Goal: Information Seeking & Learning: Find specific page/section

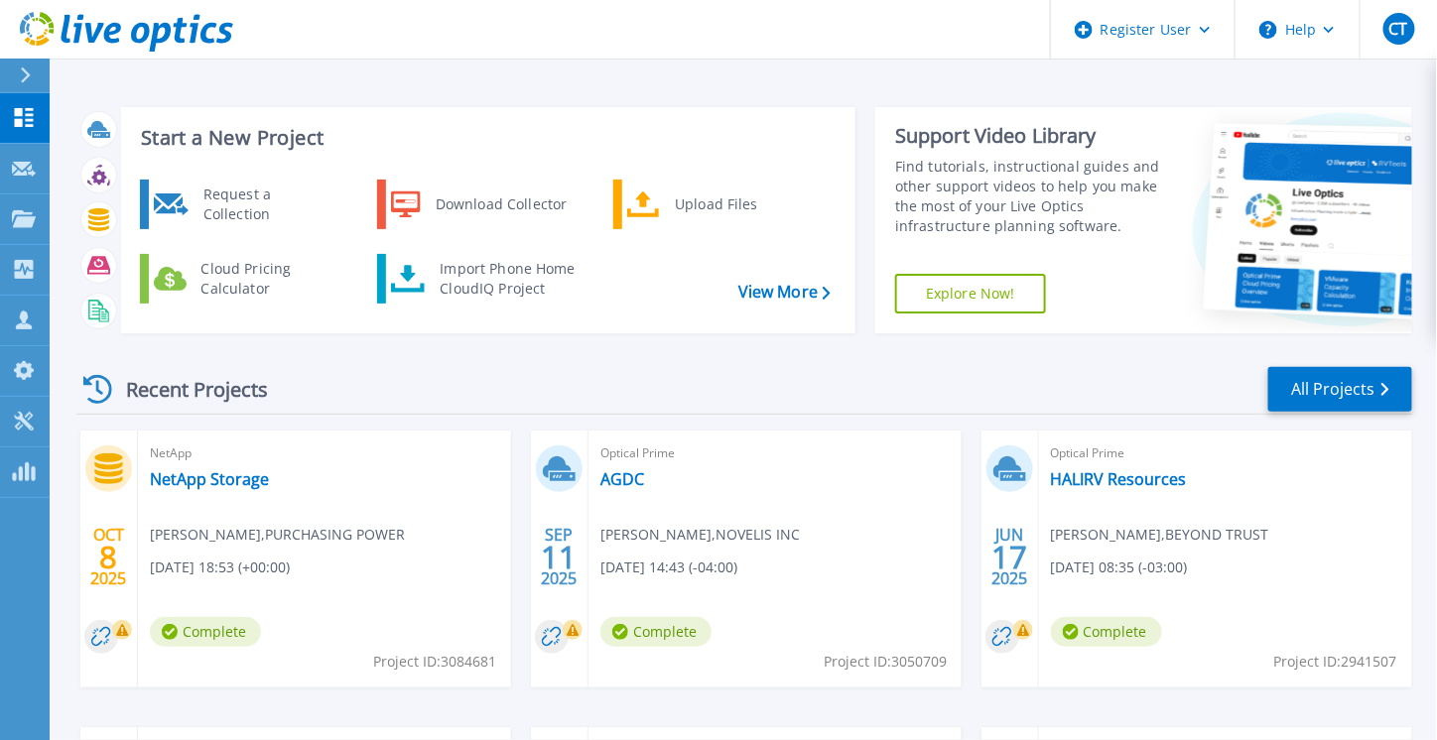
scroll to position [24, 0]
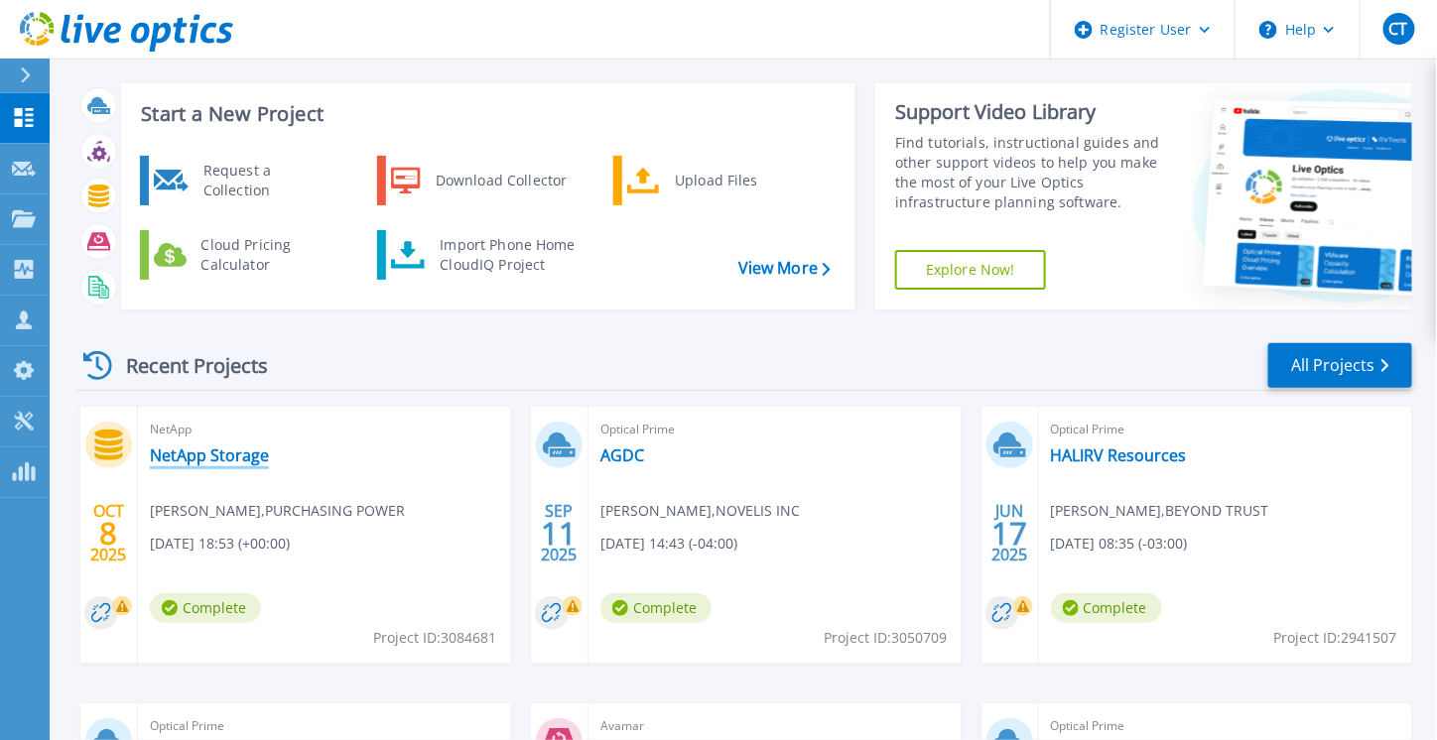
click at [226, 454] on link "NetApp Storage" at bounding box center [209, 456] width 119 height 20
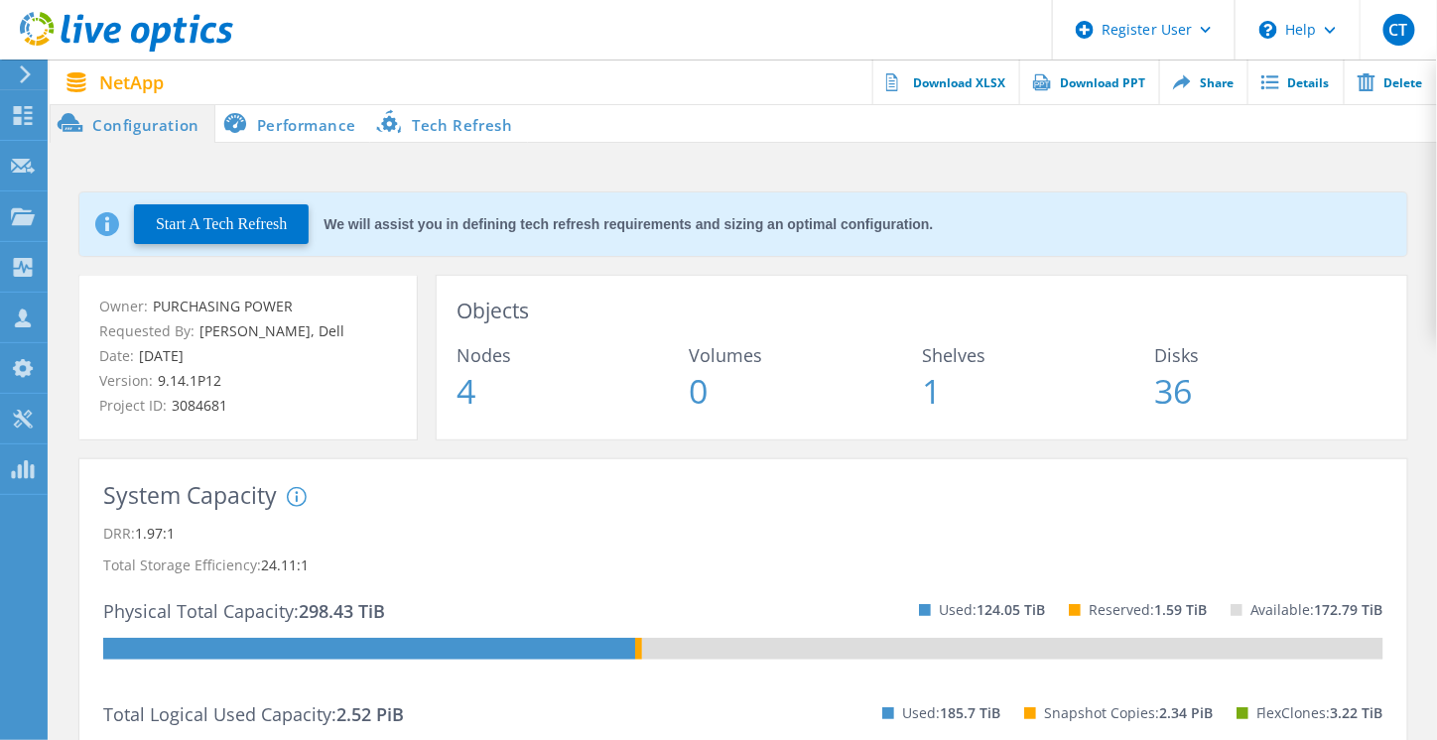
scroll to position [1, 0]
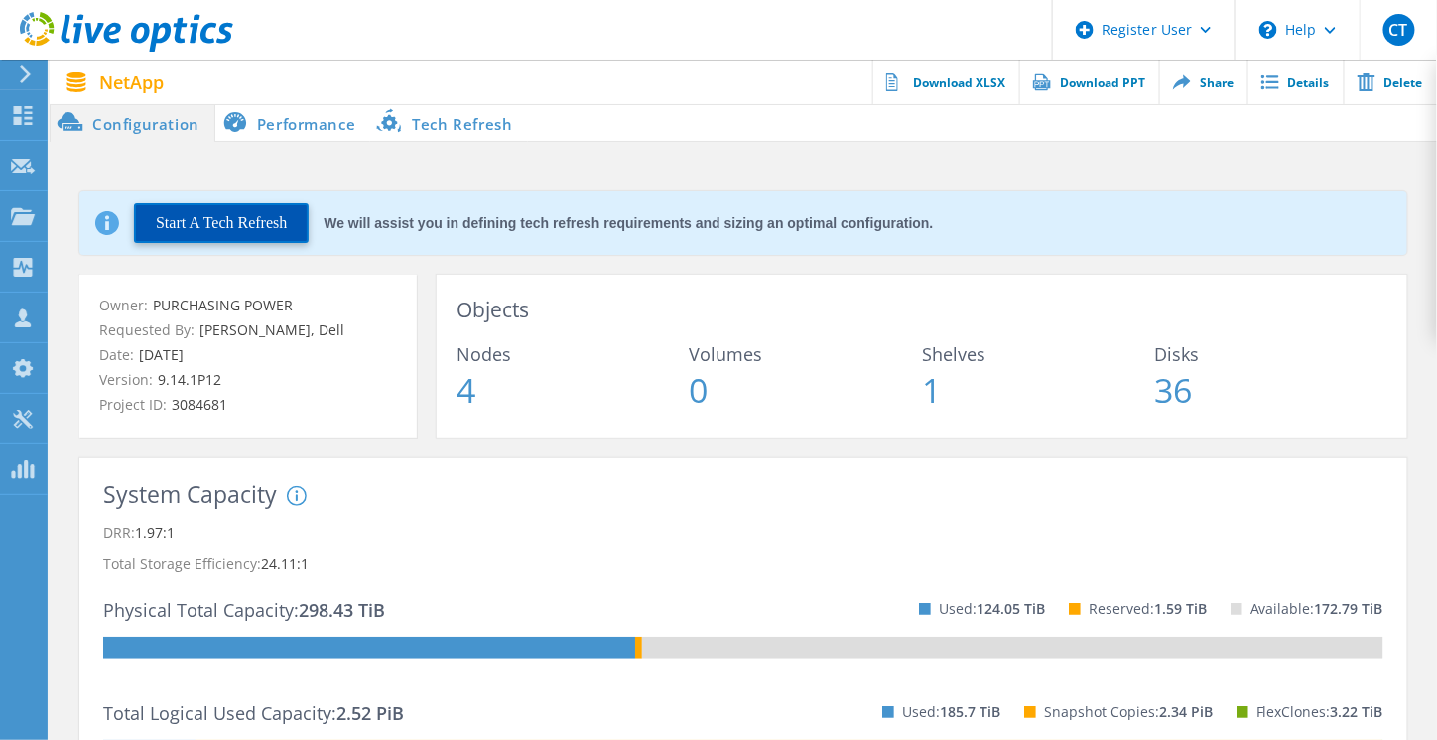
click at [246, 229] on button "Start A Tech Refresh" at bounding box center [221, 223] width 175 height 40
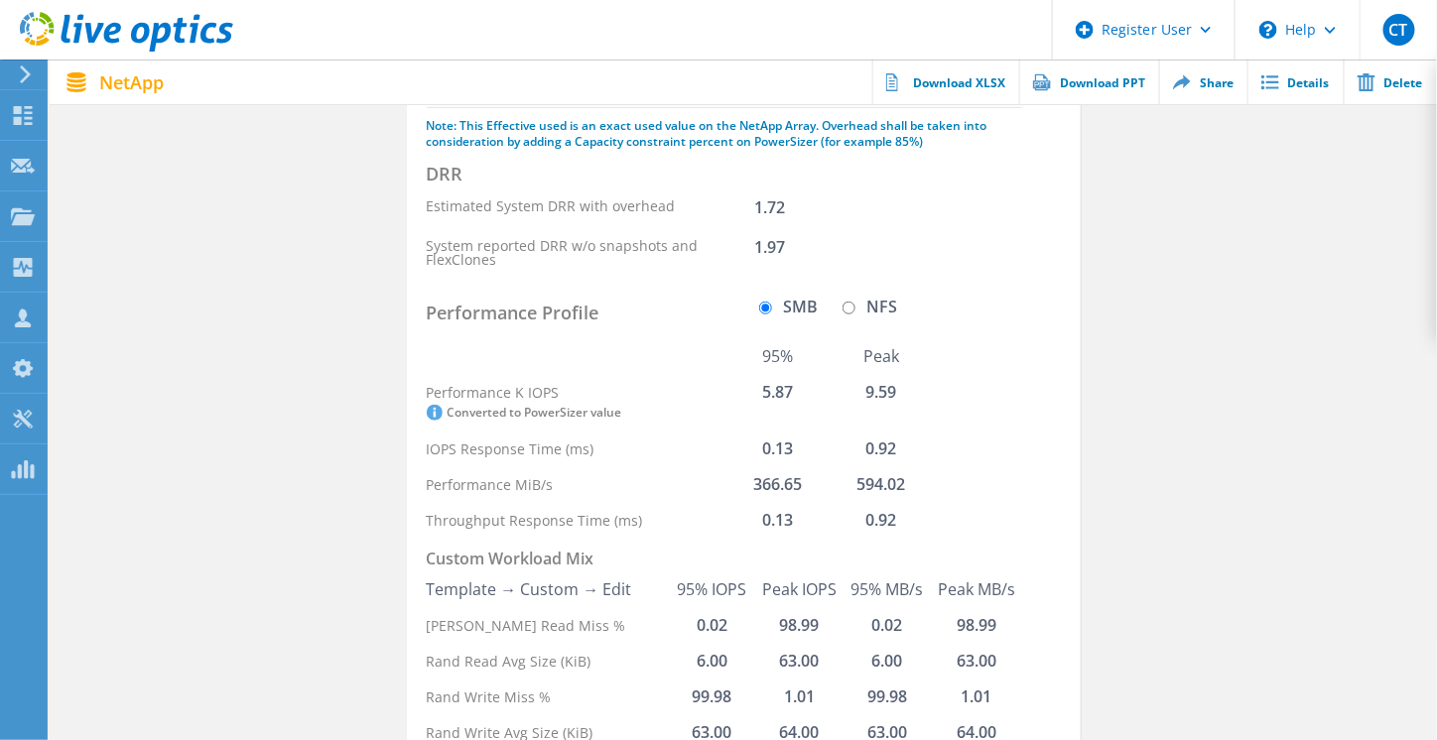
scroll to position [373, 0]
click at [850, 302] on input "NFS" at bounding box center [849, 306] width 13 height 13
radio input "true"
click at [764, 304] on input "SMB" at bounding box center [765, 306] width 13 height 13
radio input "true"
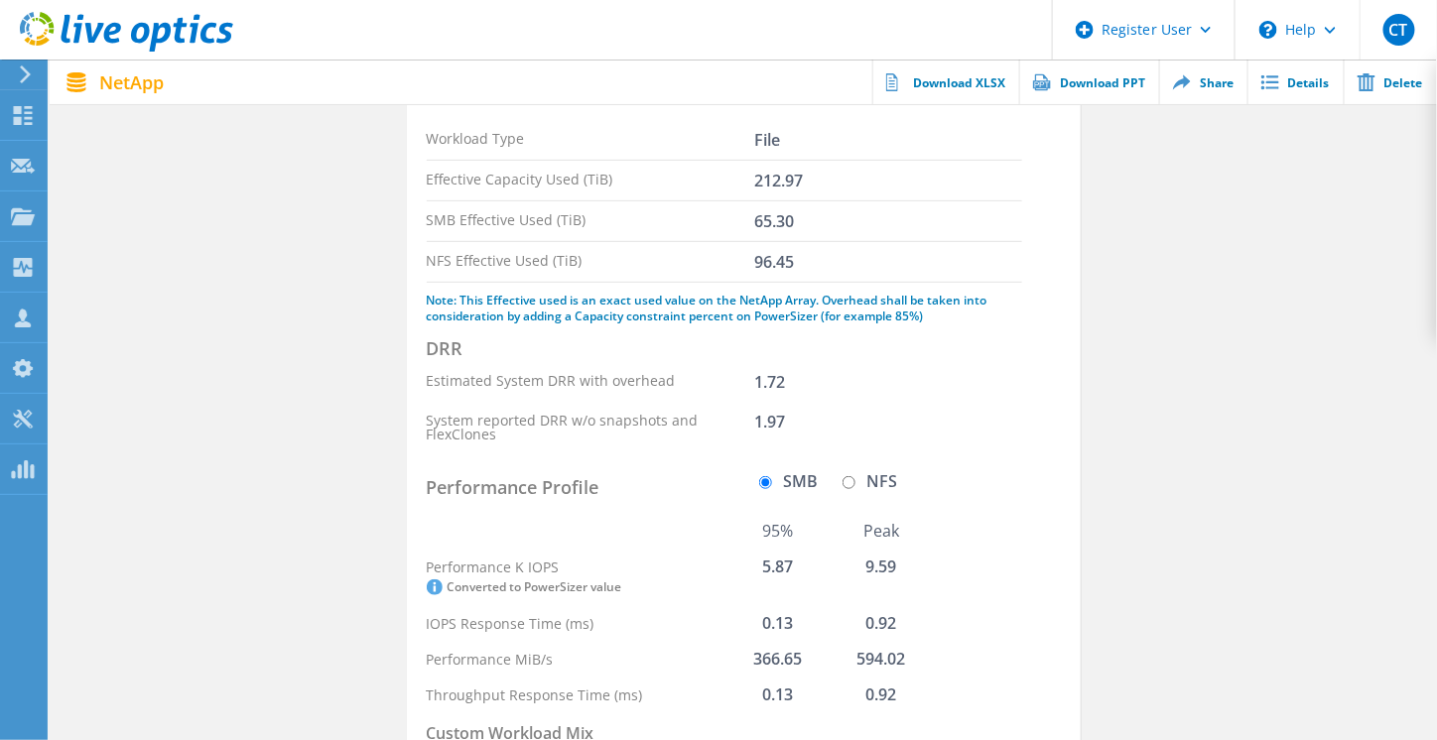
scroll to position [183, 0]
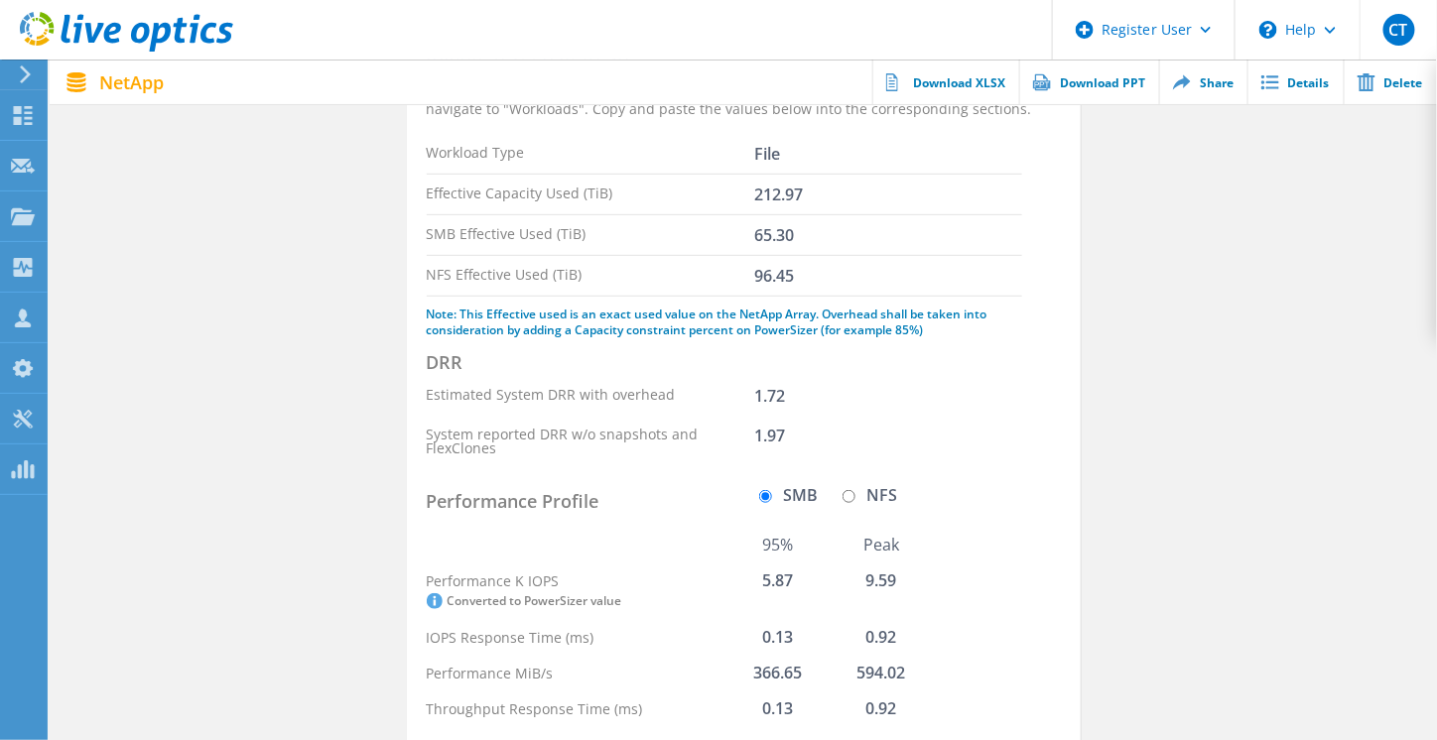
click at [847, 494] on input "NFS" at bounding box center [849, 496] width 13 height 13
radio input "true"
radio input "false"
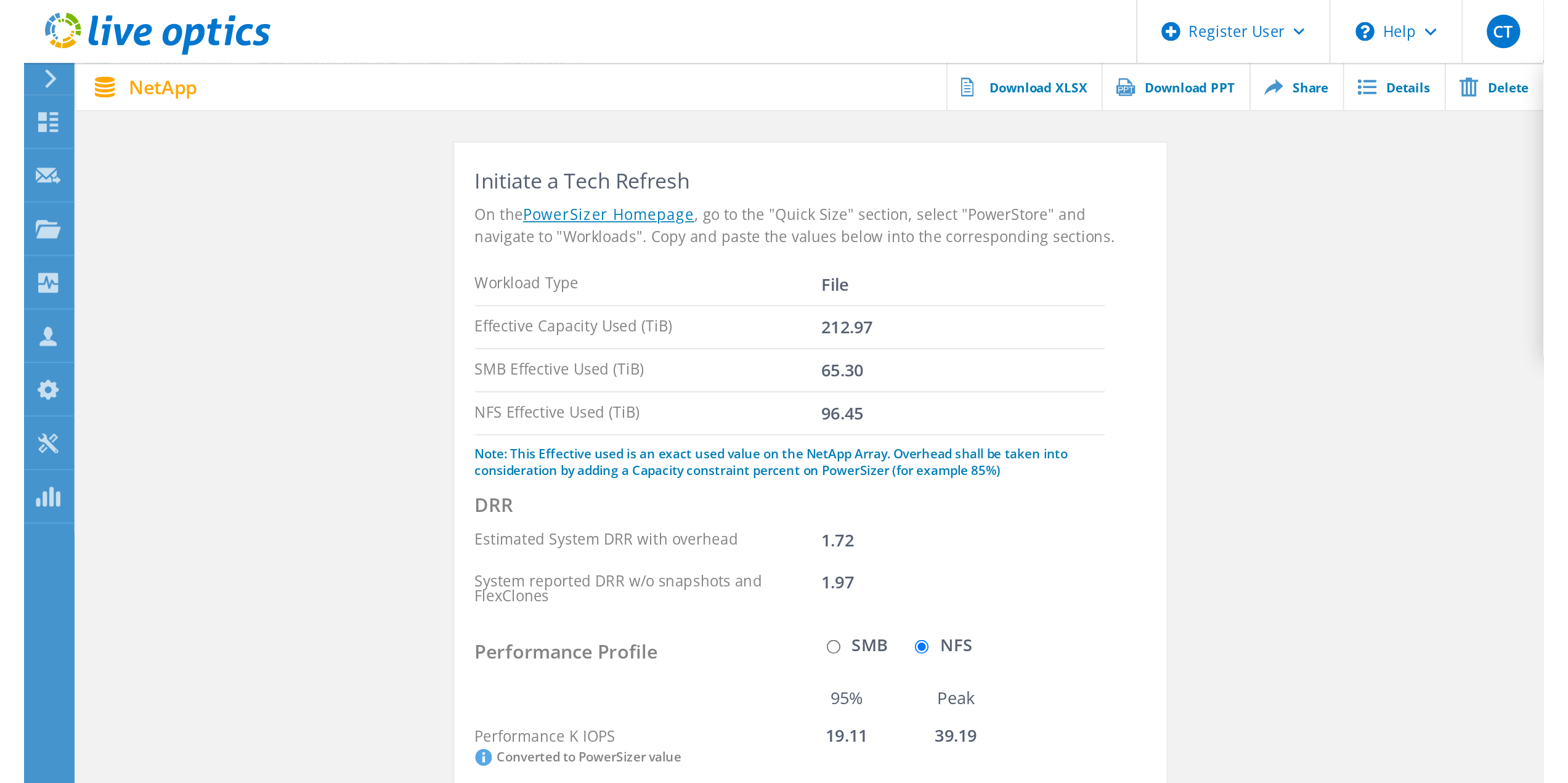
scroll to position [0, 0]
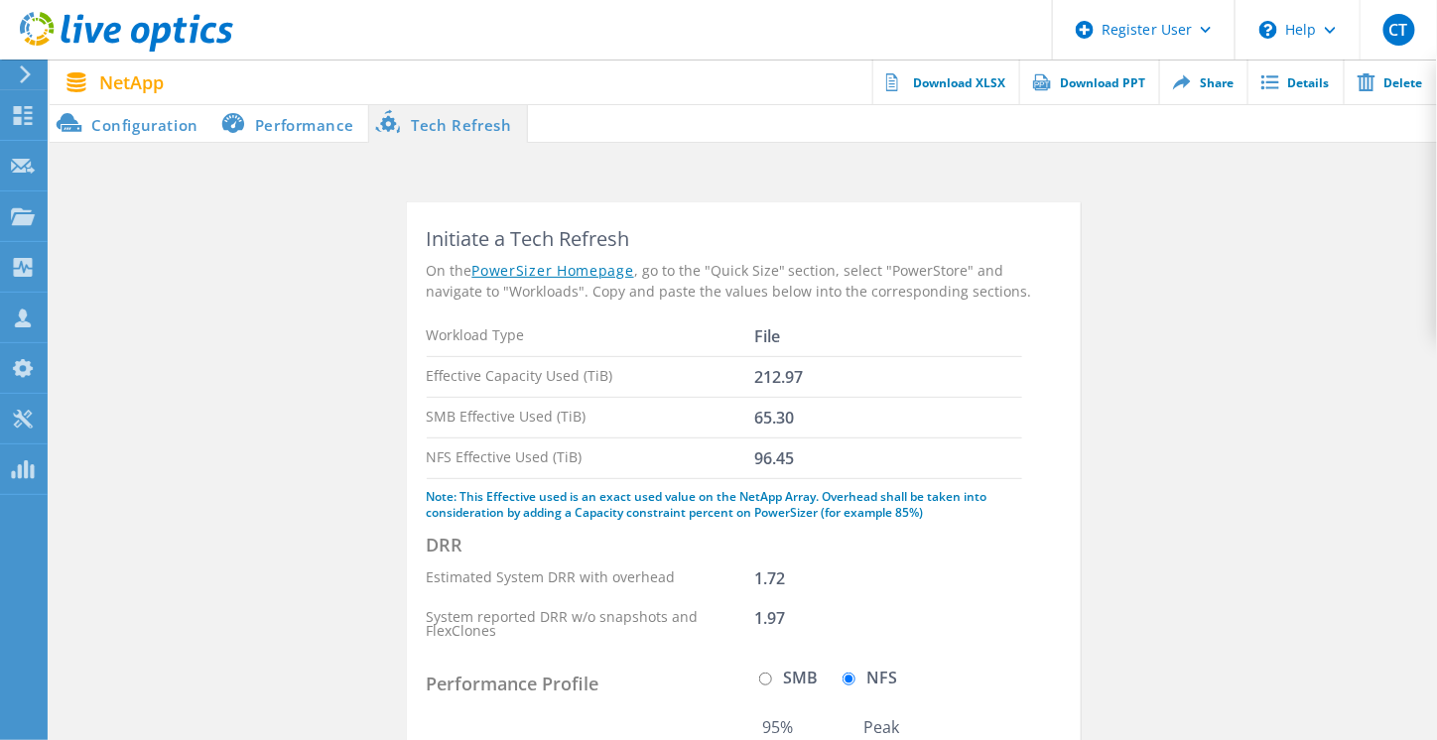
click at [164, 129] on li "Configuration" at bounding box center [132, 123] width 164 height 40
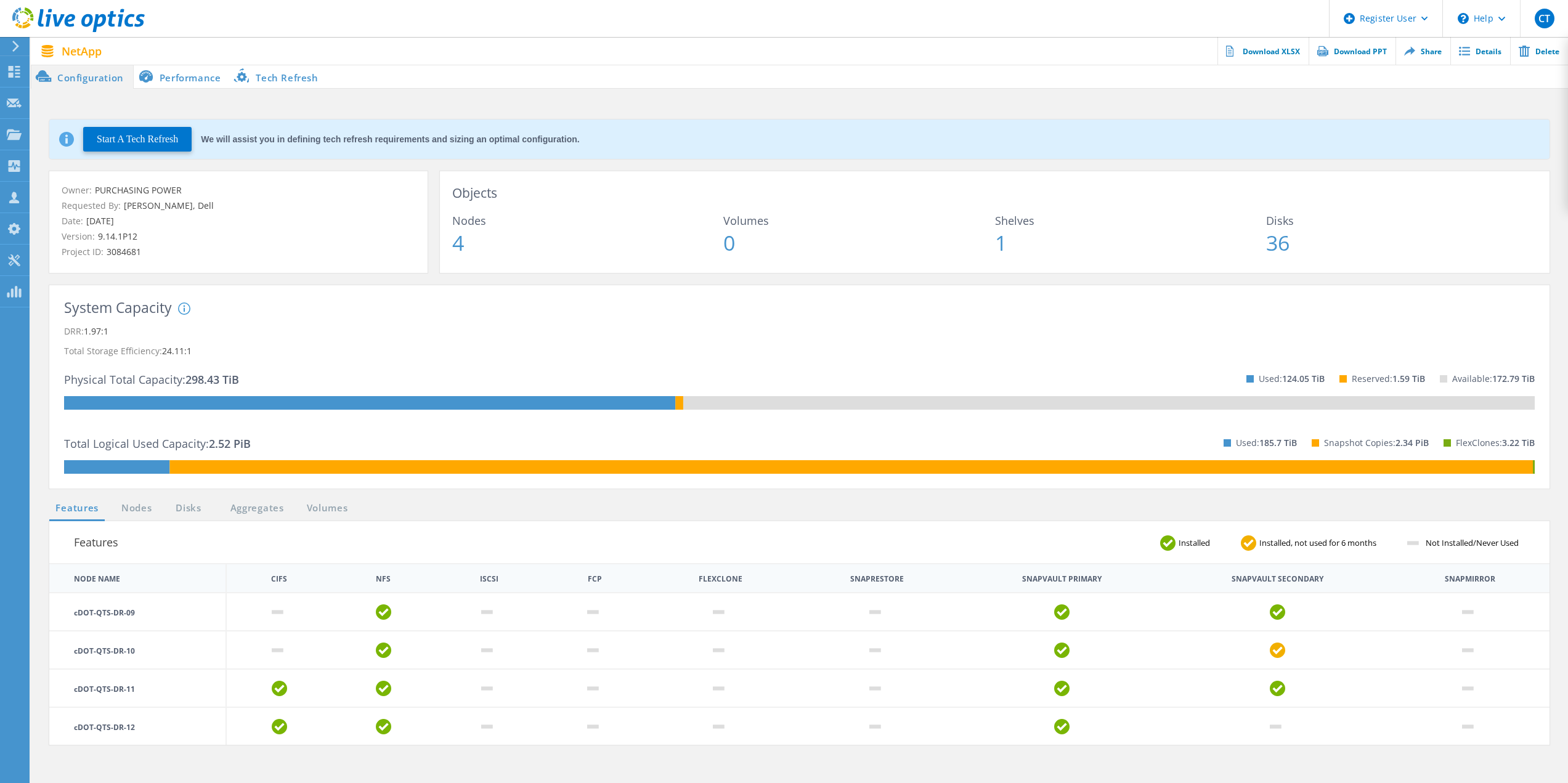
click at [895, 338] on p "DRR: 1.97:1" at bounding box center [799, 332] width 1471 height 20
click at [169, 73] on li "Performance" at bounding box center [182, 76] width 97 height 25
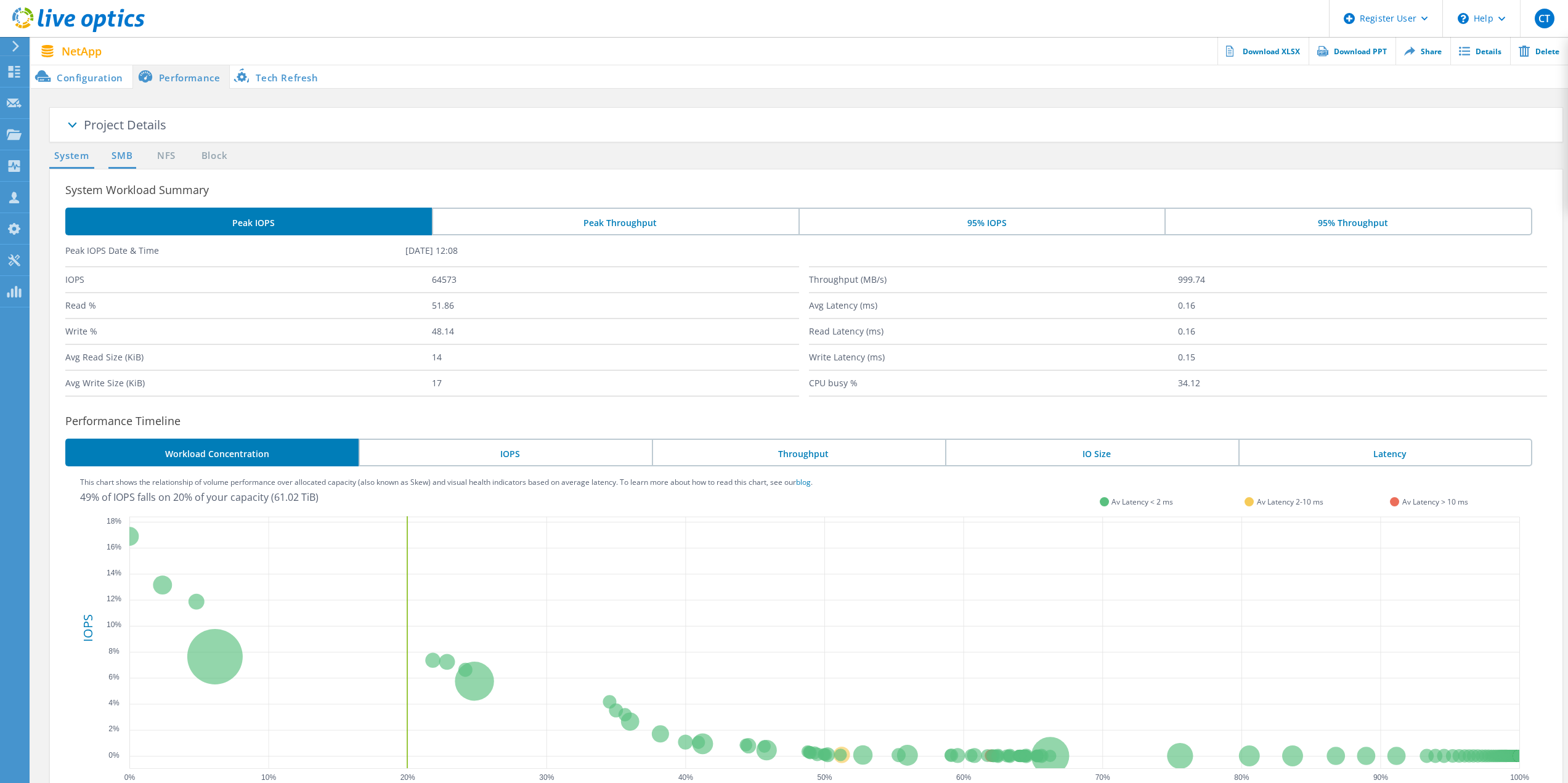
click at [128, 158] on link "SMB" at bounding box center [122, 156] width 27 height 16
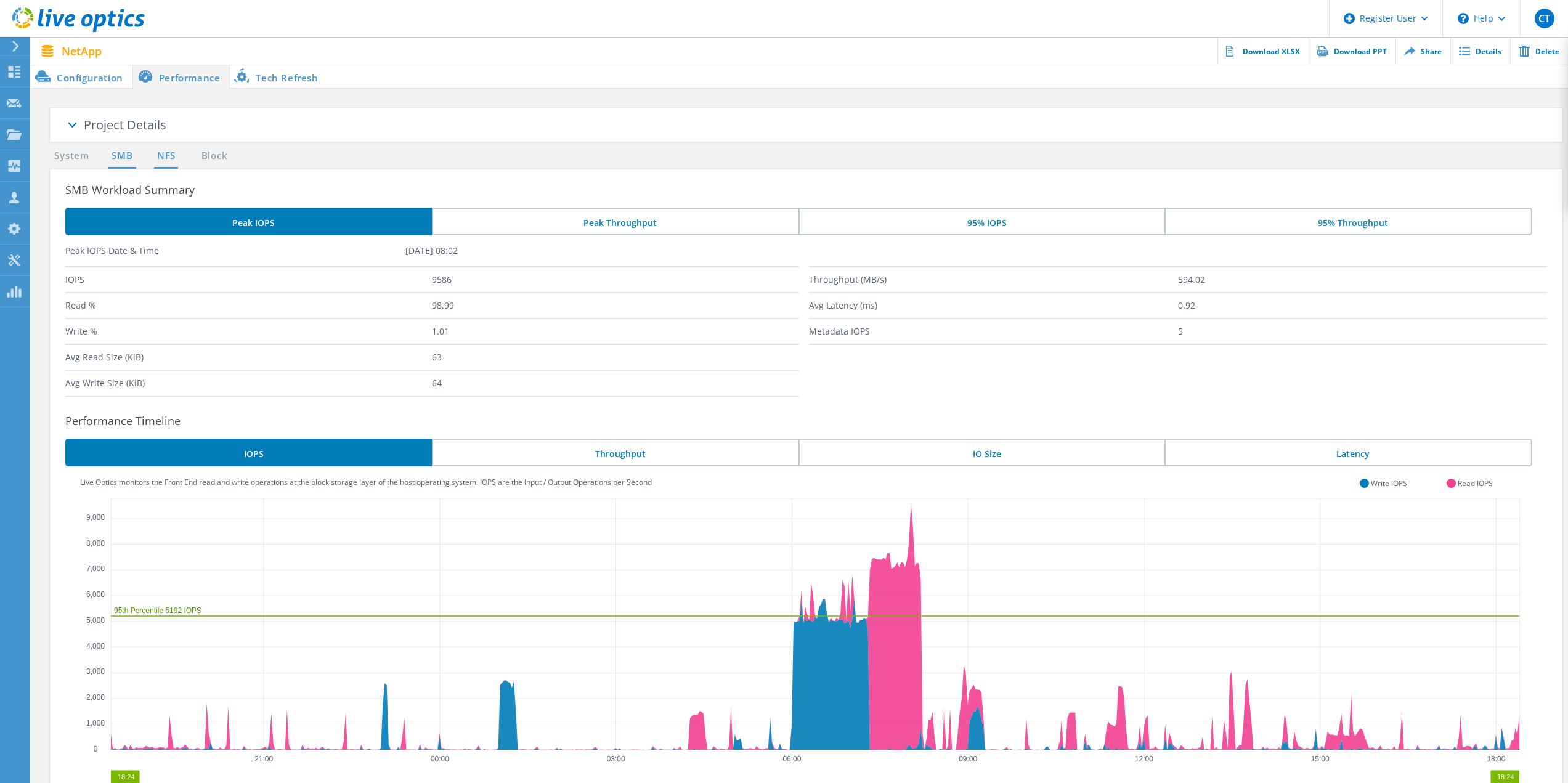
click at [170, 158] on link "NFS" at bounding box center [166, 156] width 24 height 16
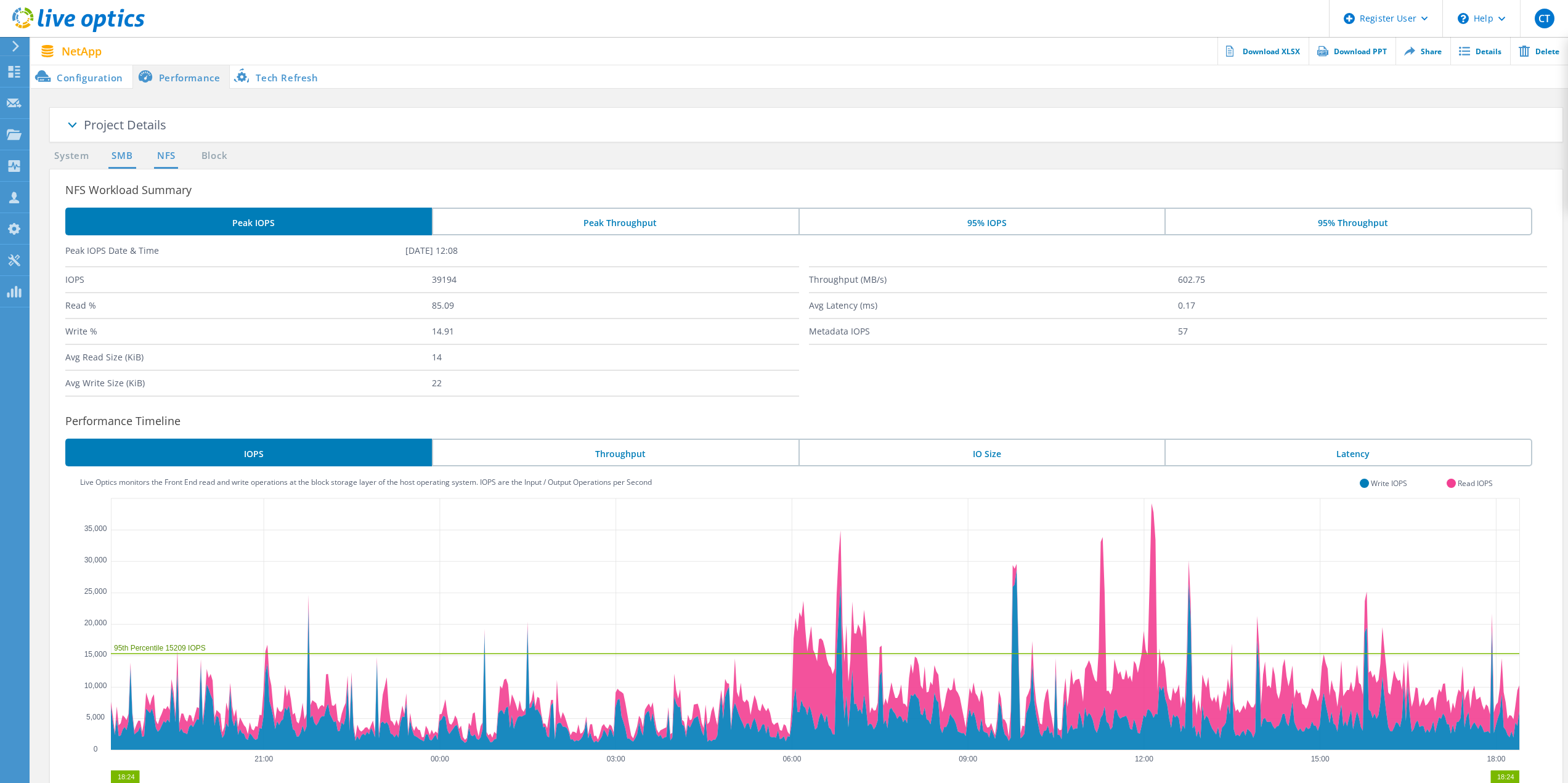
click at [119, 158] on link "SMB" at bounding box center [122, 156] width 27 height 16
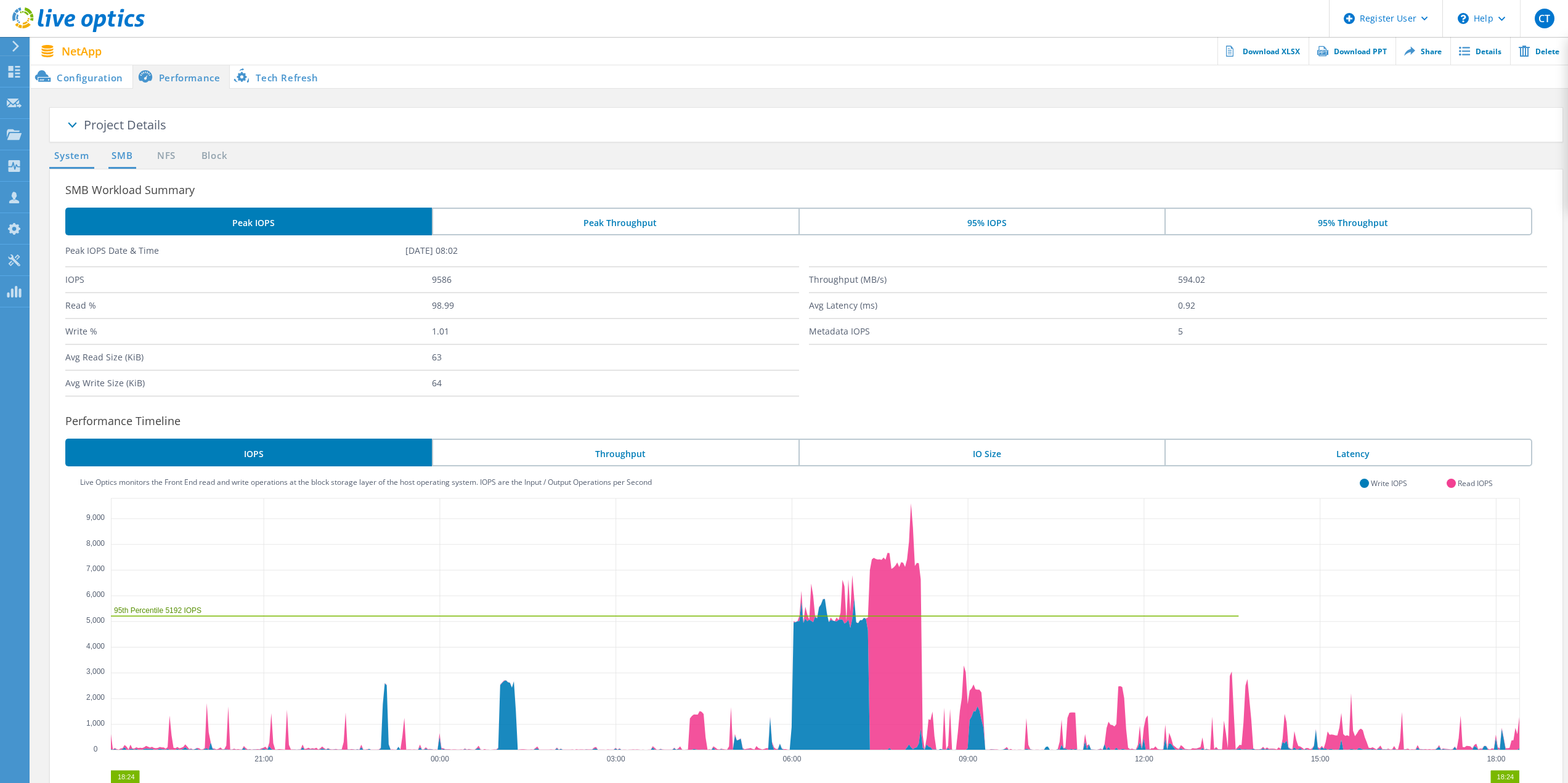
click at [78, 161] on link "System" at bounding box center [71, 156] width 45 height 16
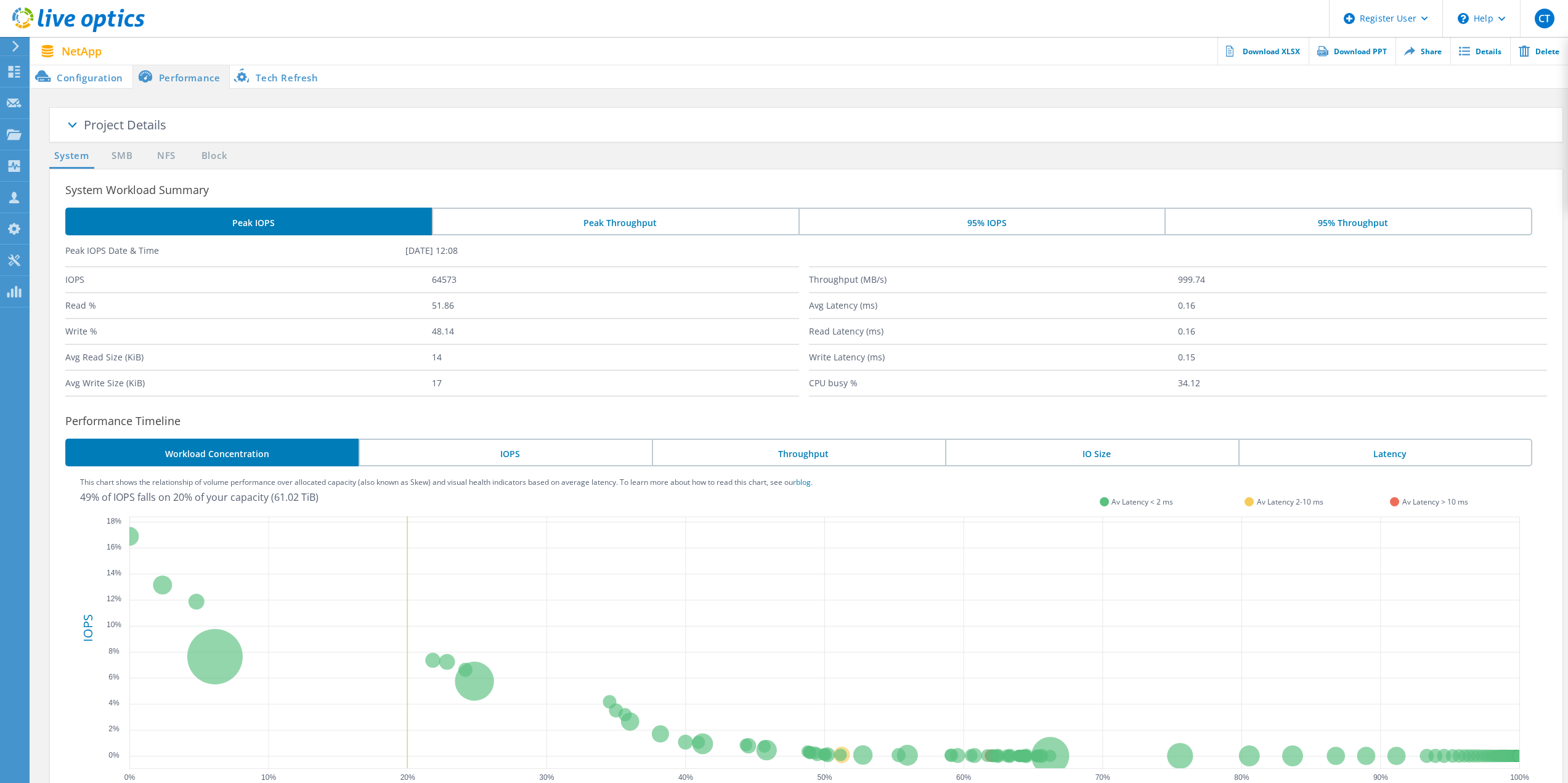
click at [94, 74] on li "Configuration" at bounding box center [82, 76] width 102 height 25
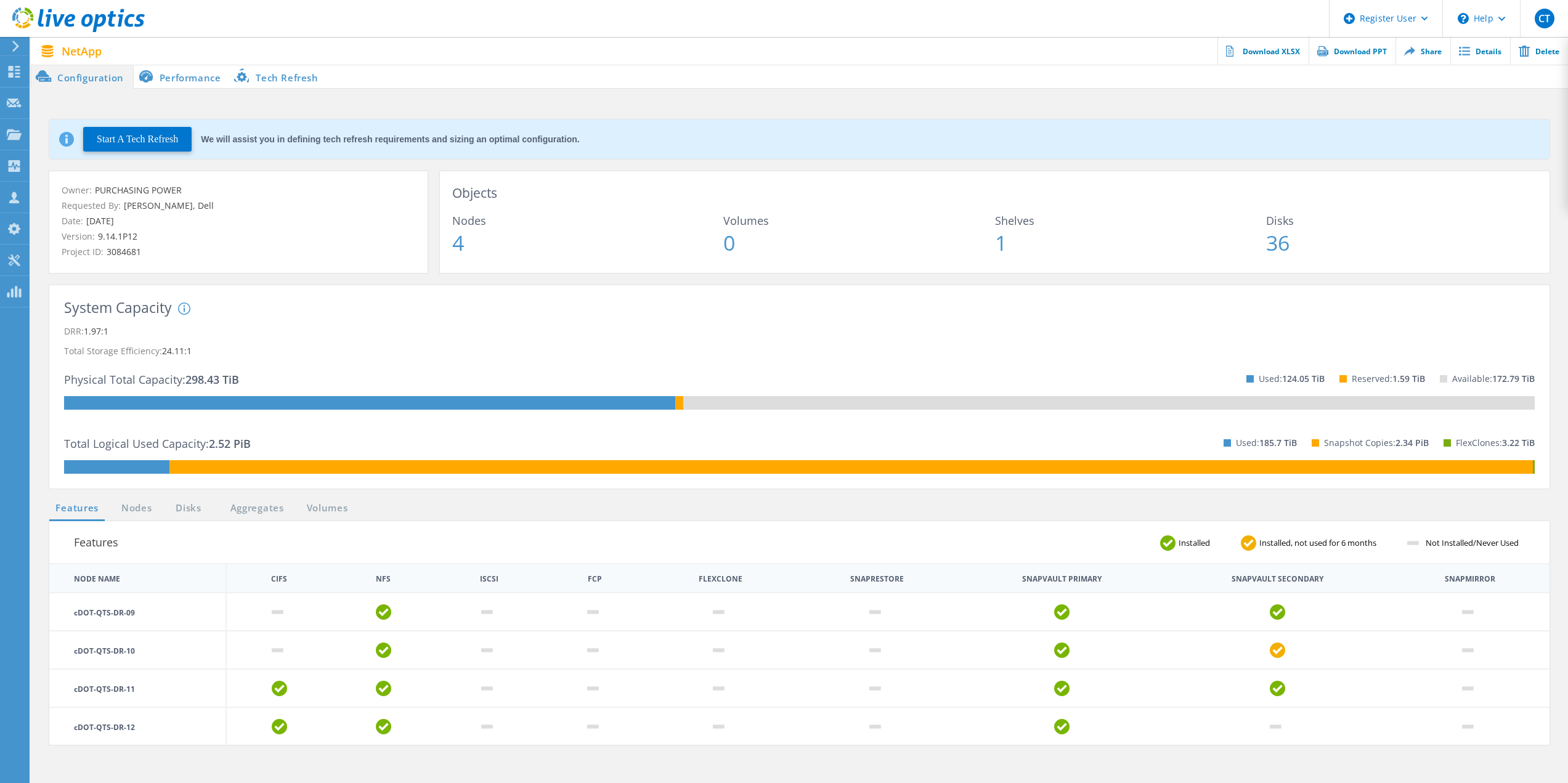
click at [198, 83] on li "Performance" at bounding box center [182, 76] width 97 height 25
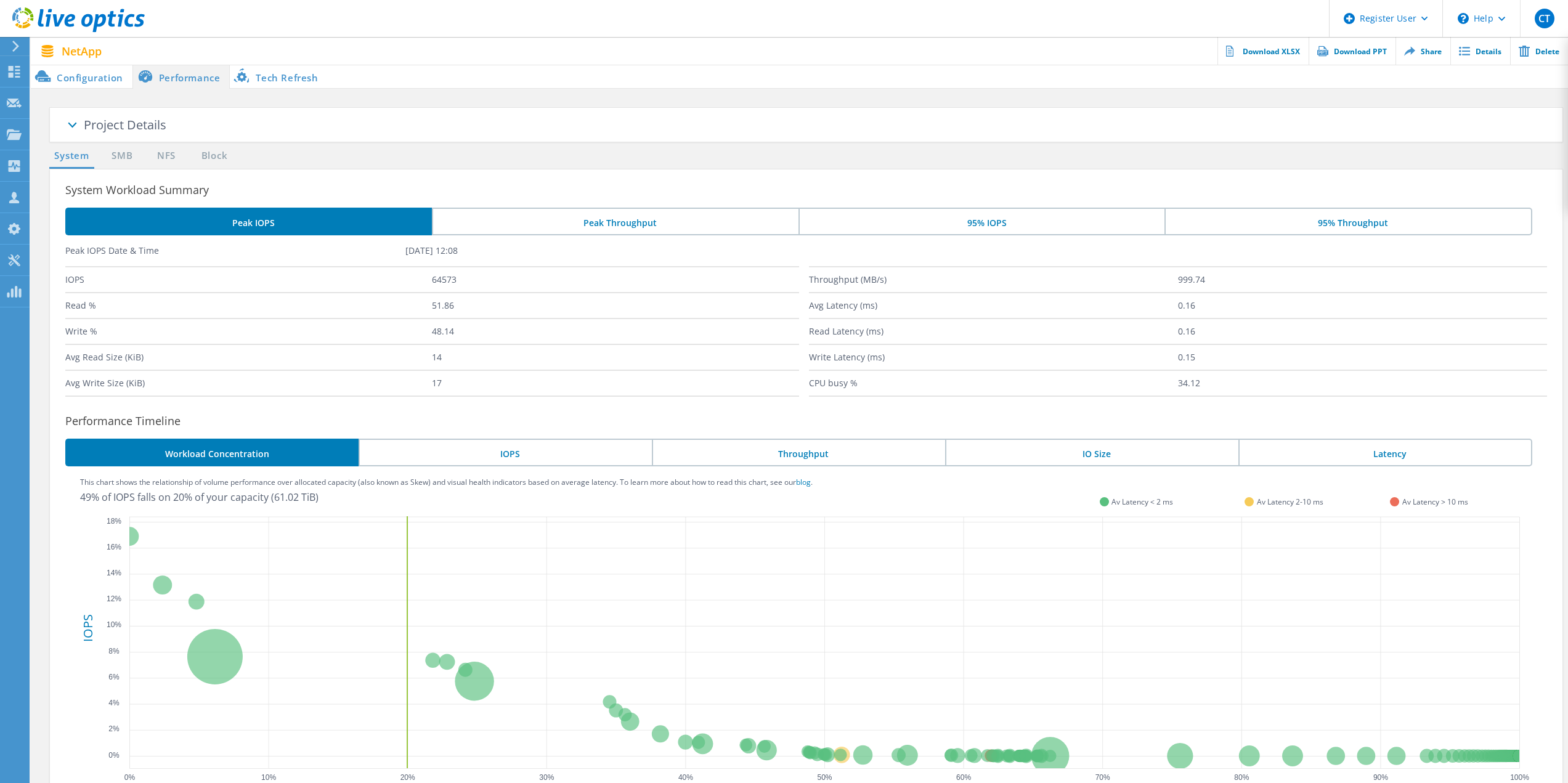
click at [642, 225] on li "Peak Throughput" at bounding box center [615, 221] width 367 height 28
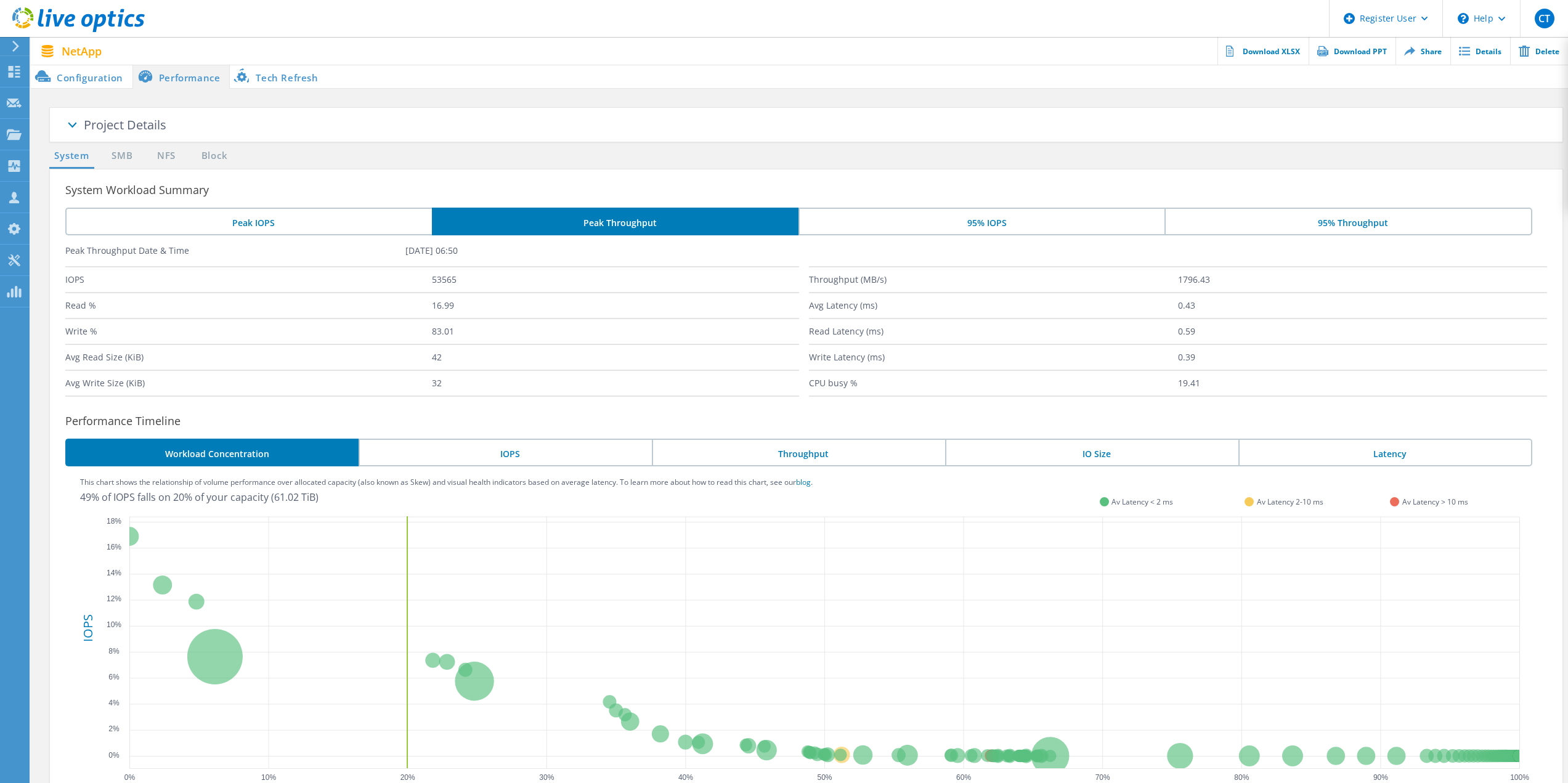
click at [351, 222] on li "Peak IOPS" at bounding box center [248, 221] width 367 height 28
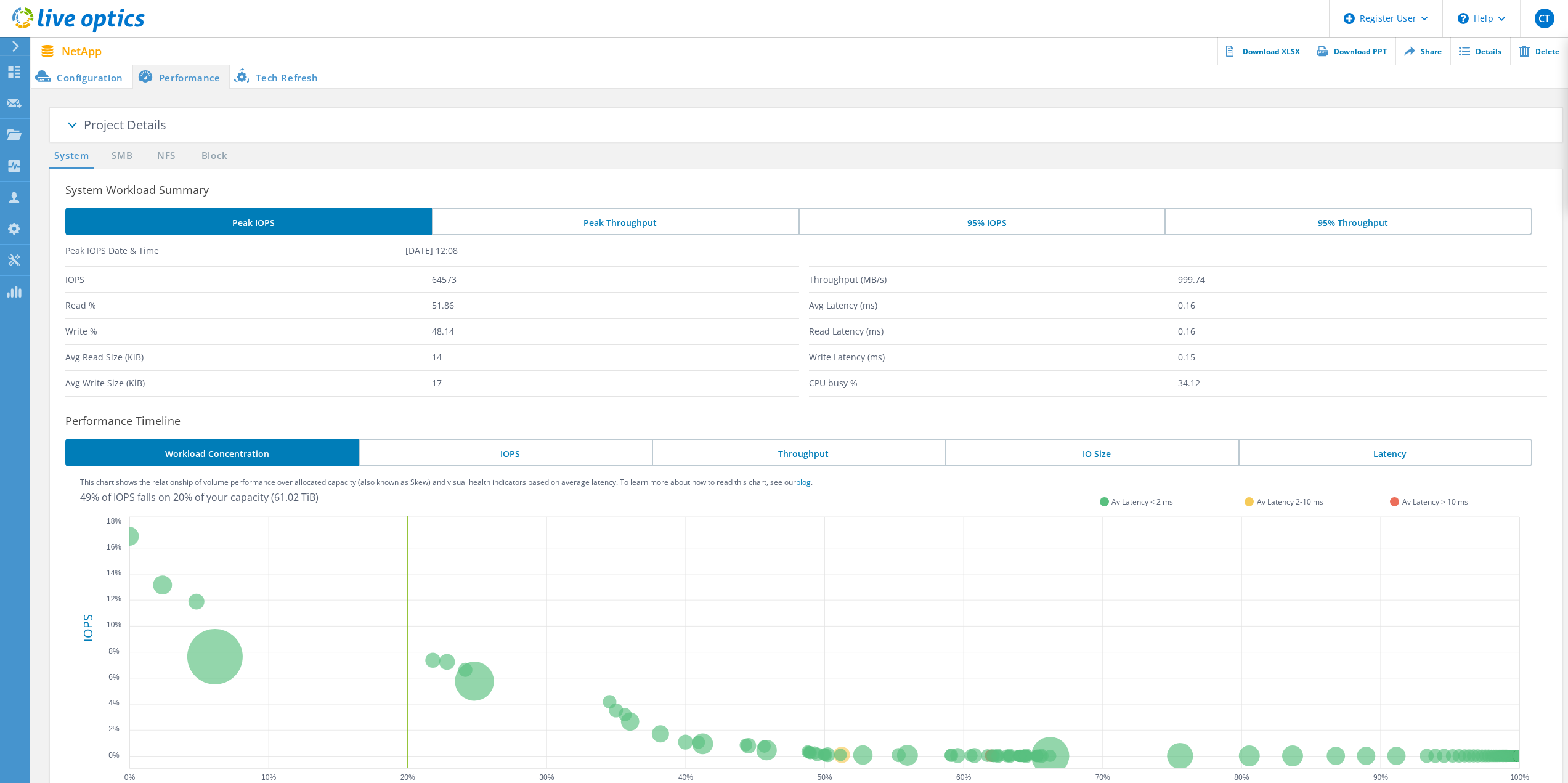
drag, startPoint x: 73, startPoint y: 83, endPoint x: 246, endPoint y: 81, distance: 173.0
click at [73, 83] on li "Configuration" at bounding box center [82, 76] width 102 height 25
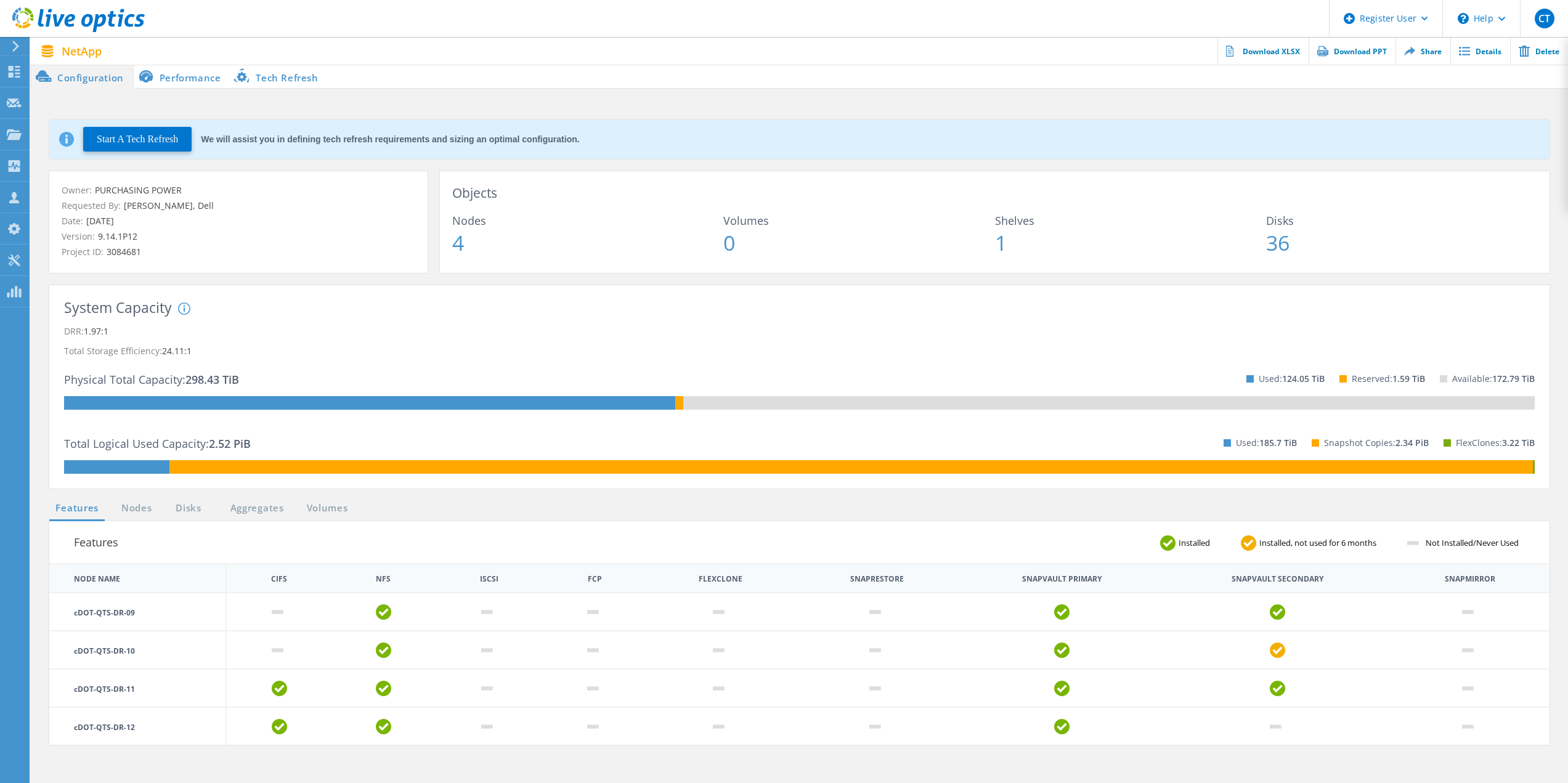
click at [901, 297] on div "System Capacity System DRR represents DRR w/o SnapShots and FlexClones for newe…" at bounding box center [799, 387] width 1500 height 204
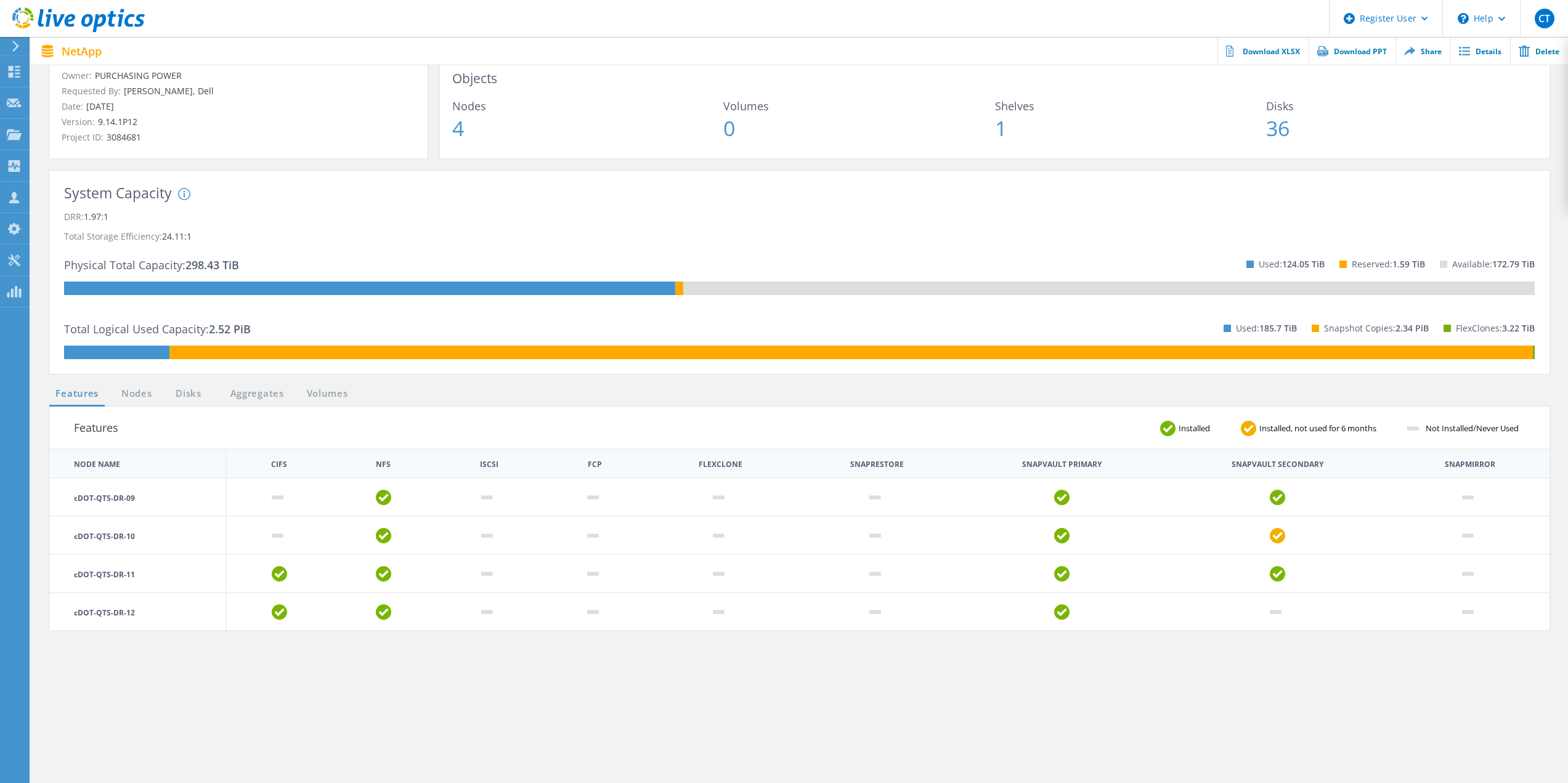
scroll to position [123, 0]
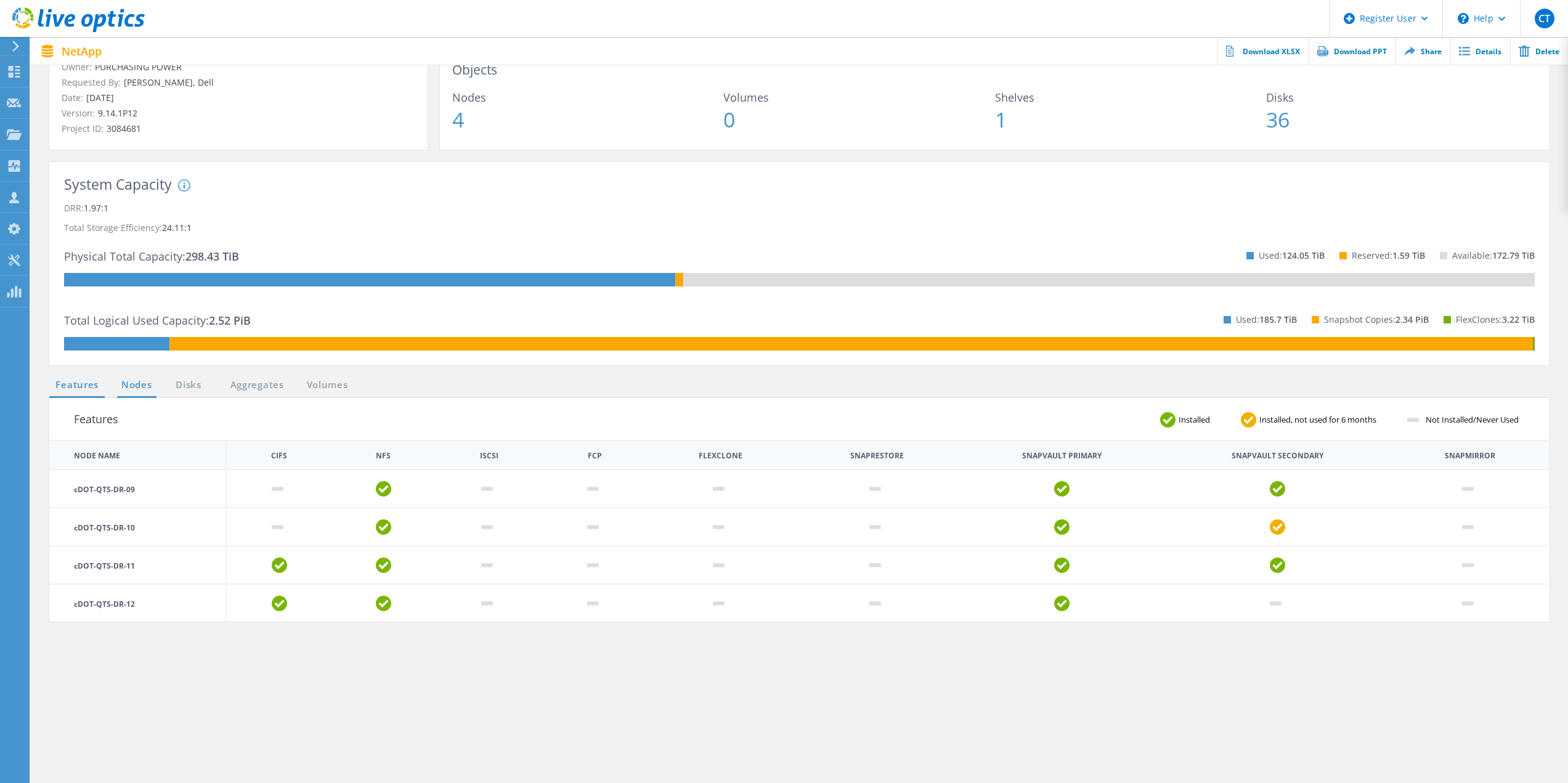
click at [133, 391] on link "Nodes" at bounding box center [137, 385] width 40 height 16
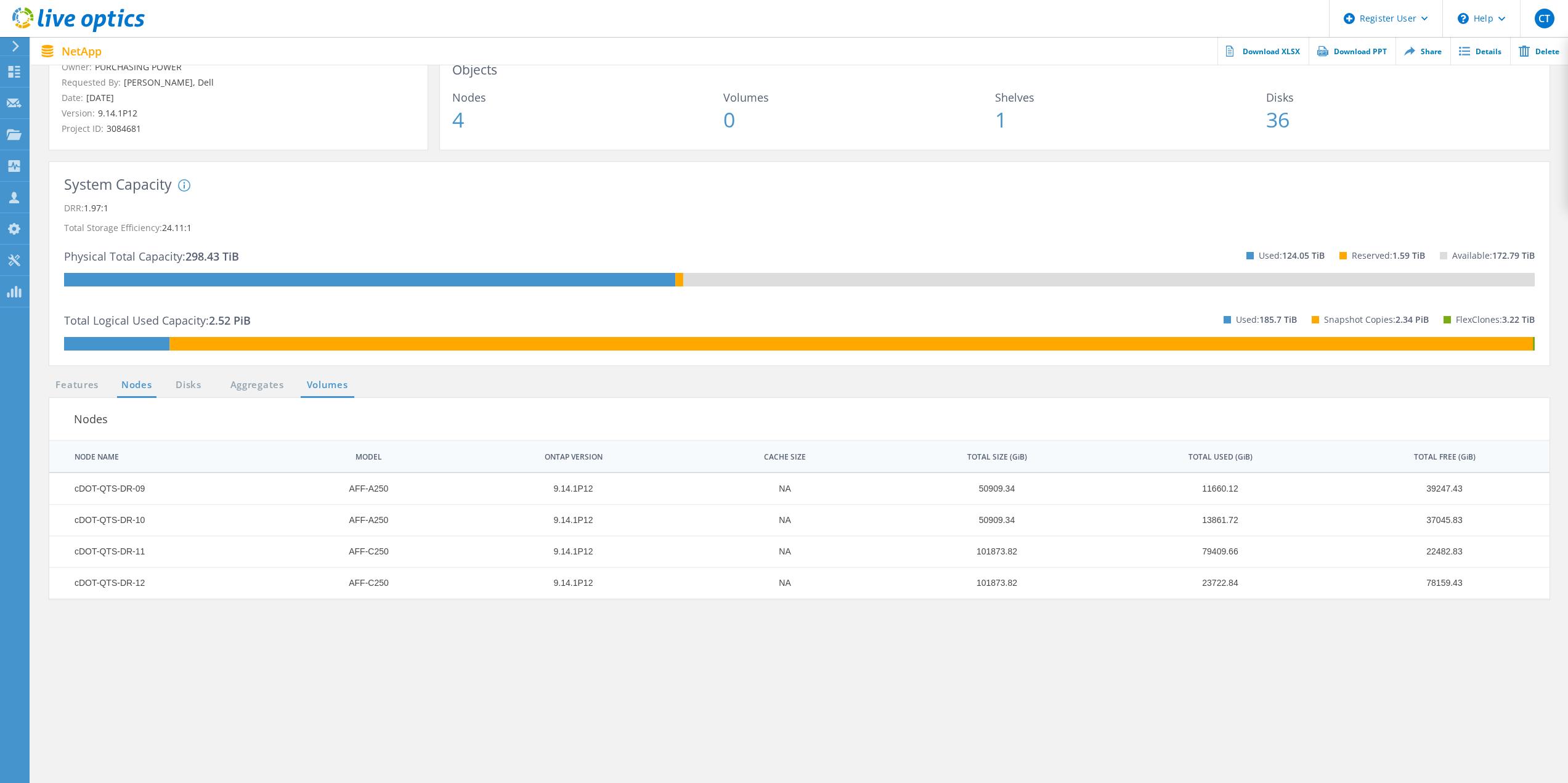
click at [317, 382] on link "Volumes" at bounding box center [327, 385] width 53 height 16
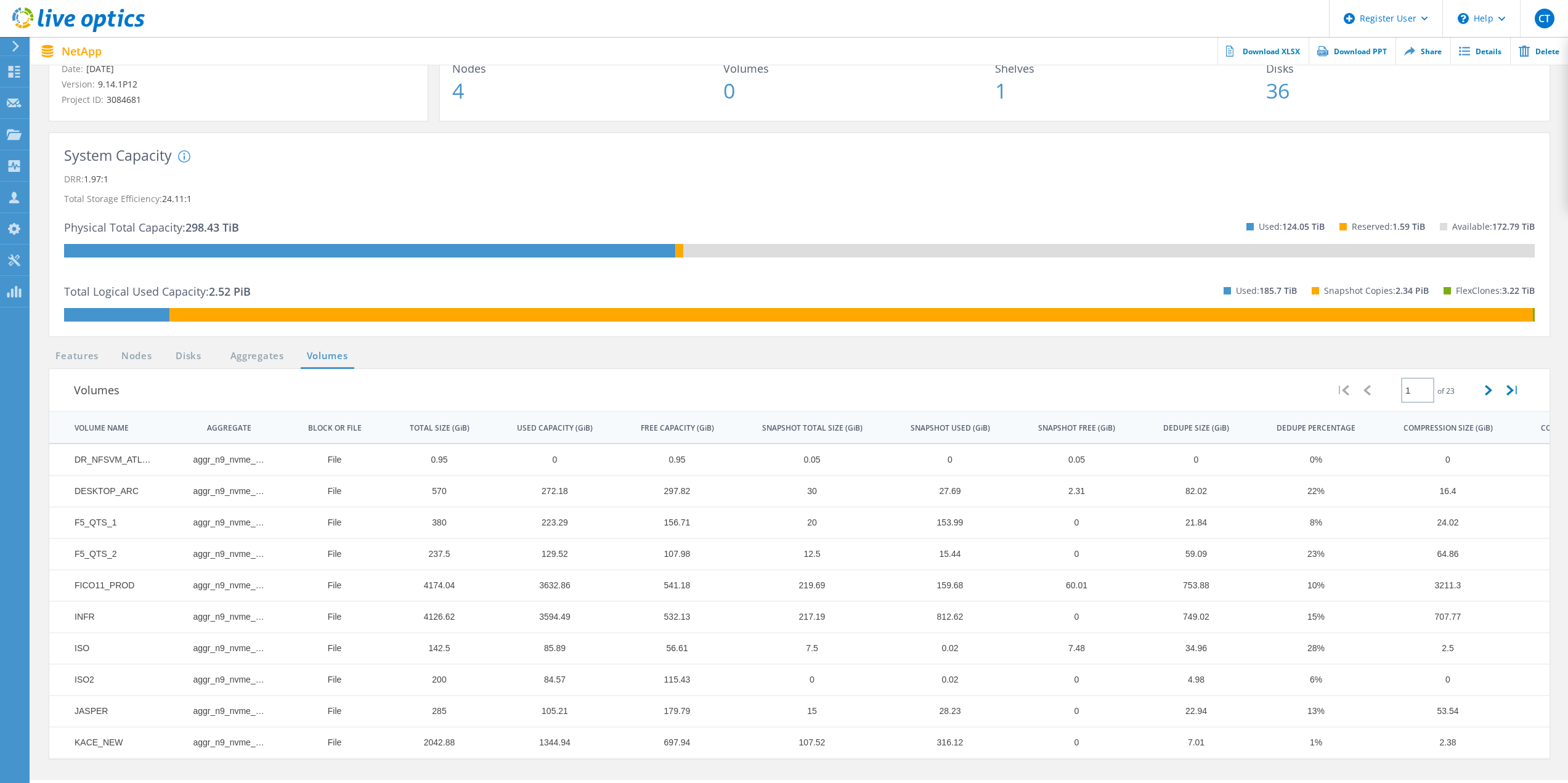
scroll to position [124, 0]
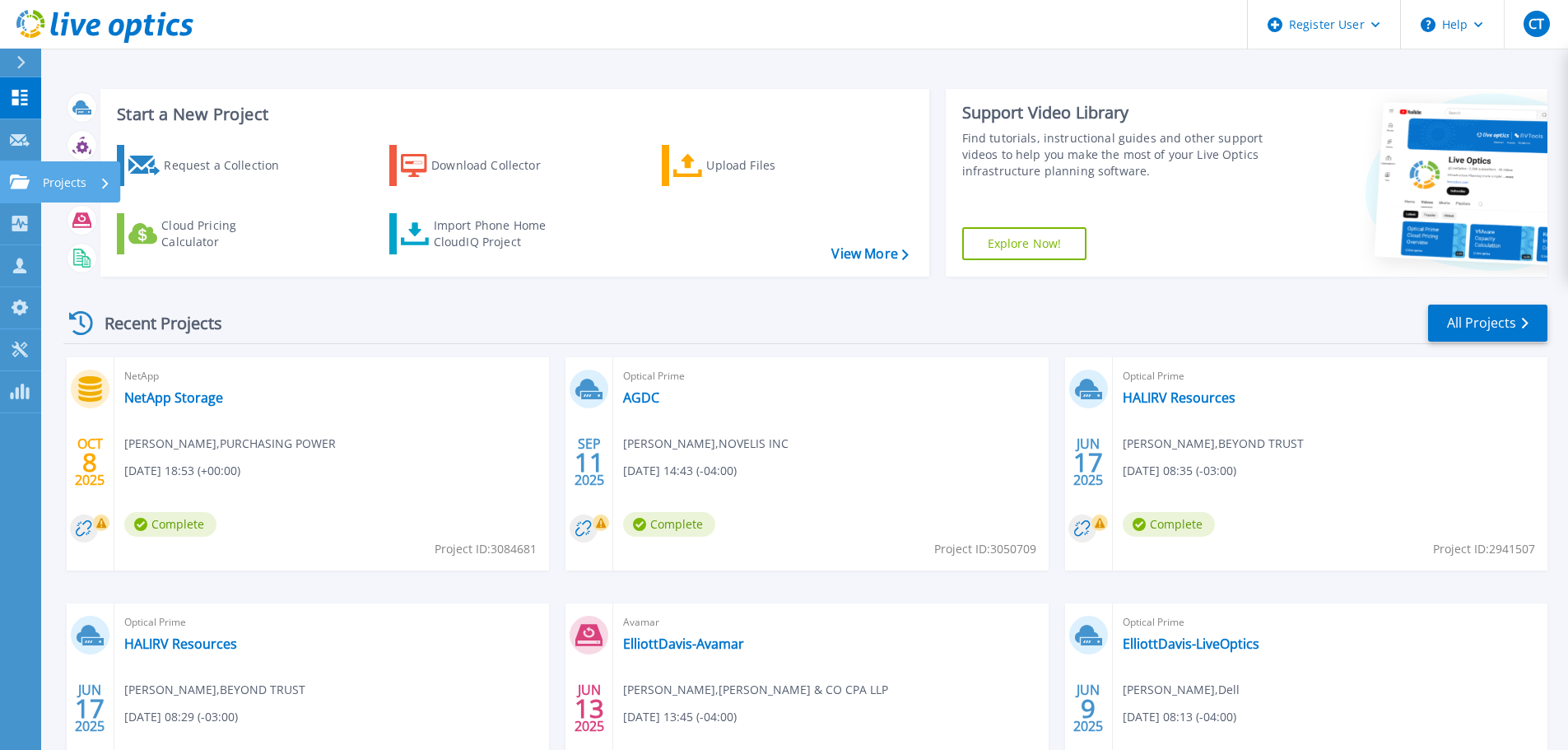
click at [18, 176] on icon at bounding box center [20, 181] width 20 height 14
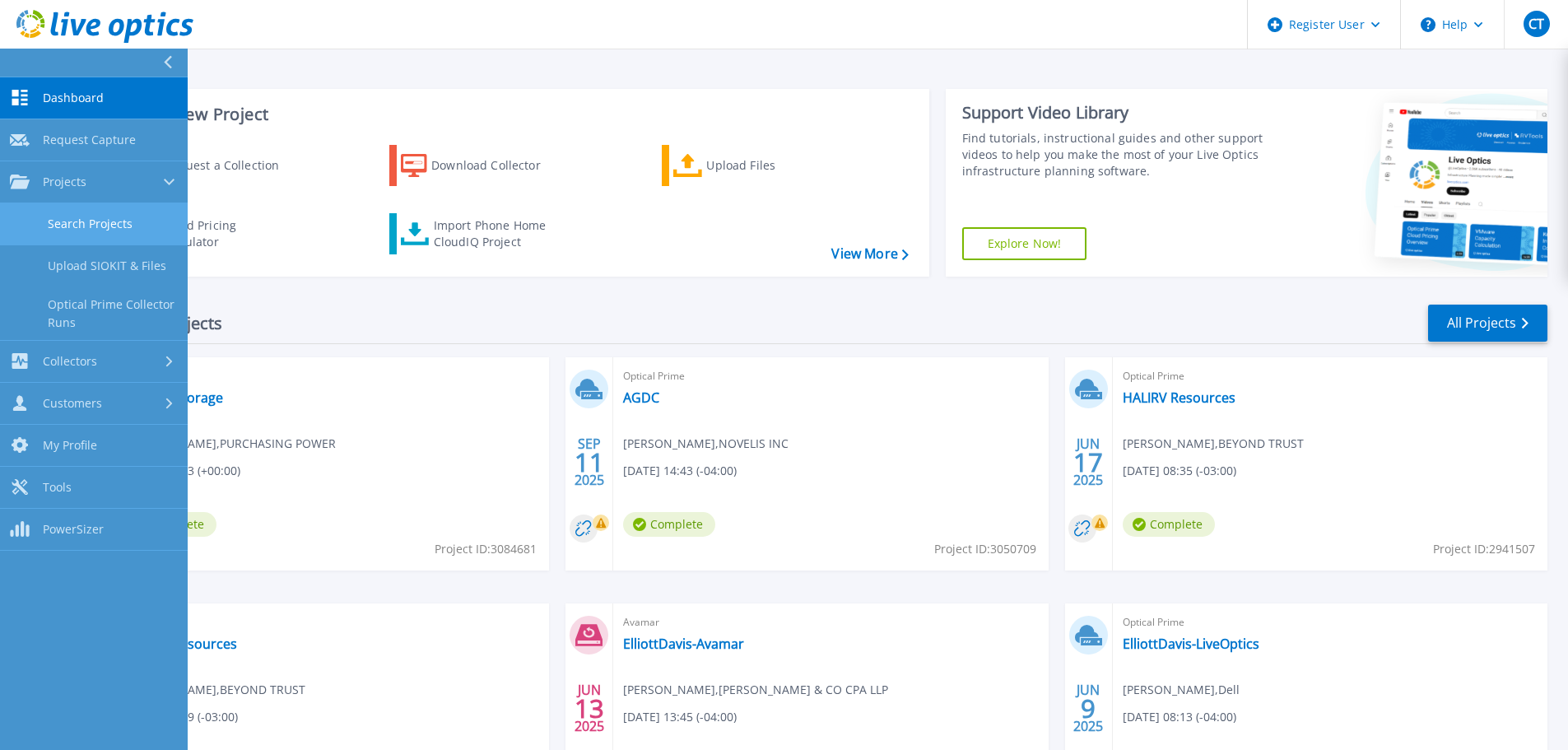
click at [94, 223] on link "Search Projects" at bounding box center [94, 224] width 187 height 42
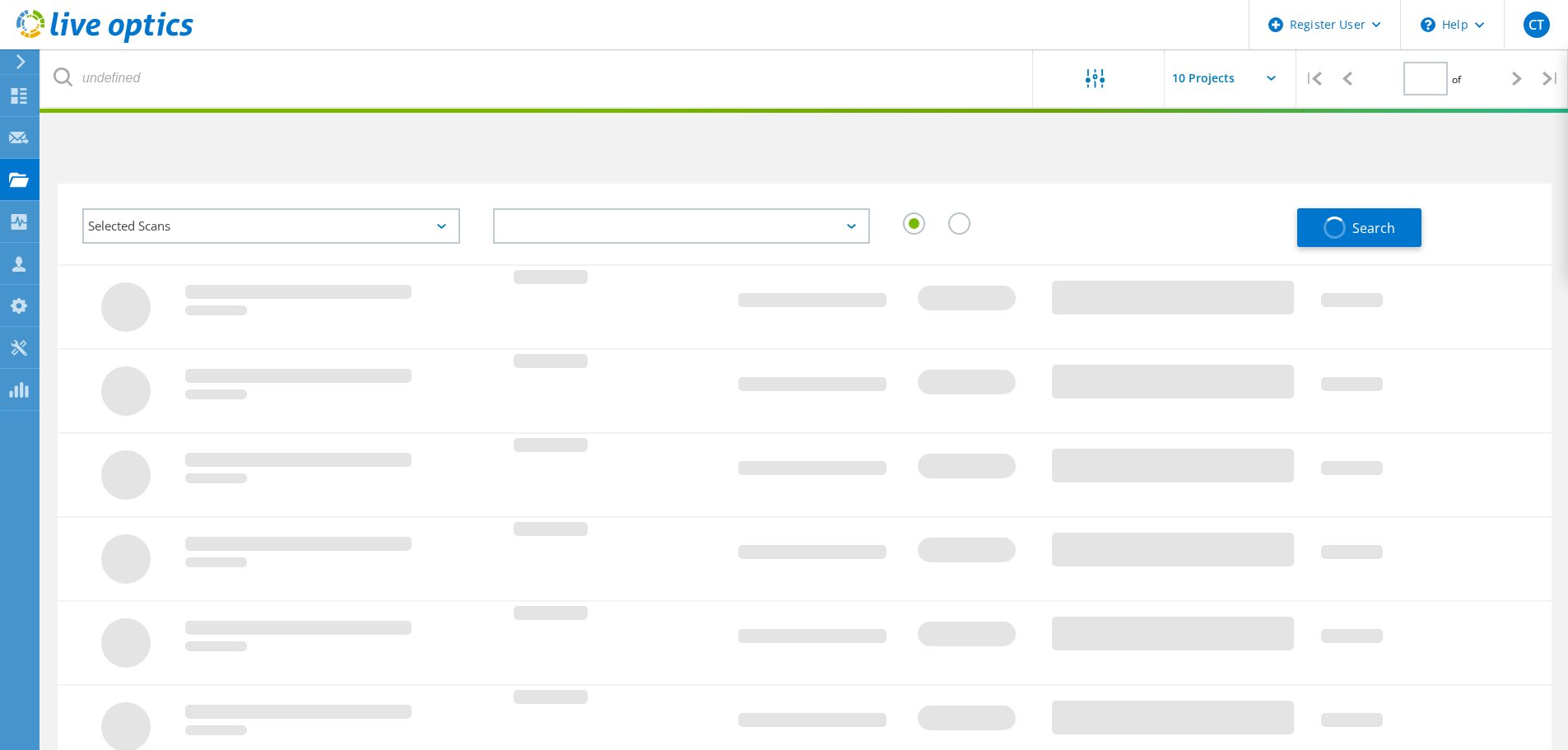
type input "1"
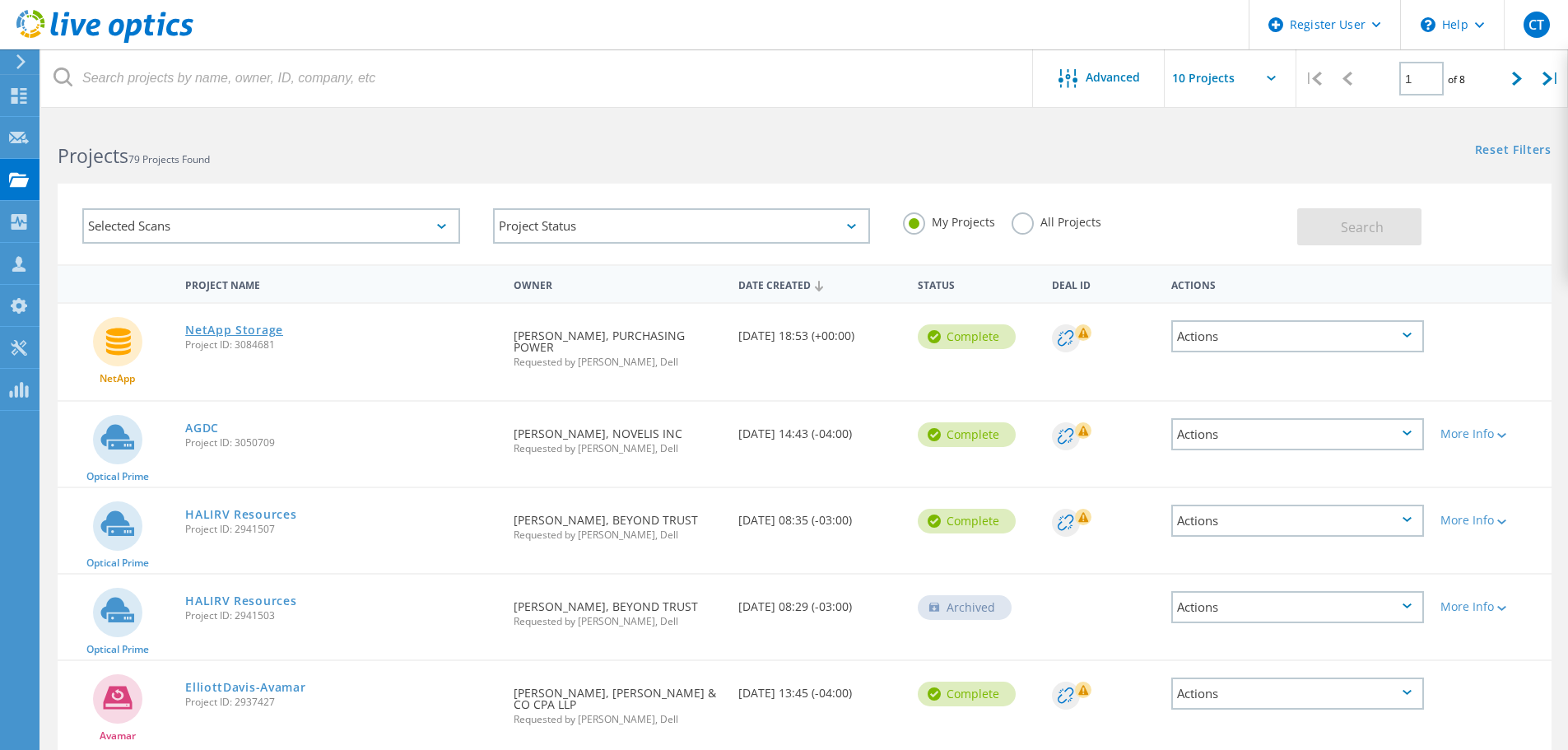
click at [269, 330] on link "NetApp Storage" at bounding box center [234, 330] width 98 height 12
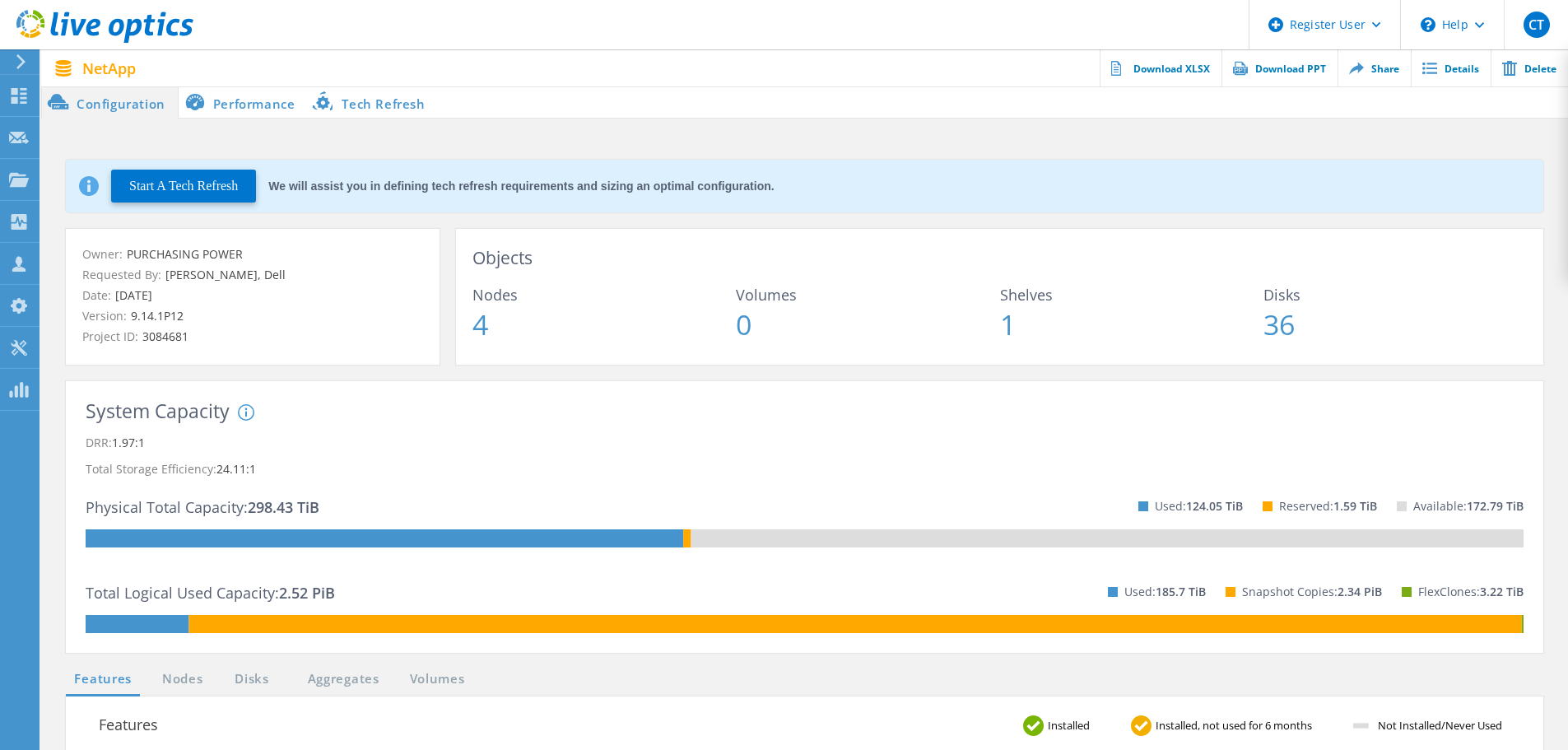
click at [234, 110] on li "Performance" at bounding box center [243, 102] width 129 height 33
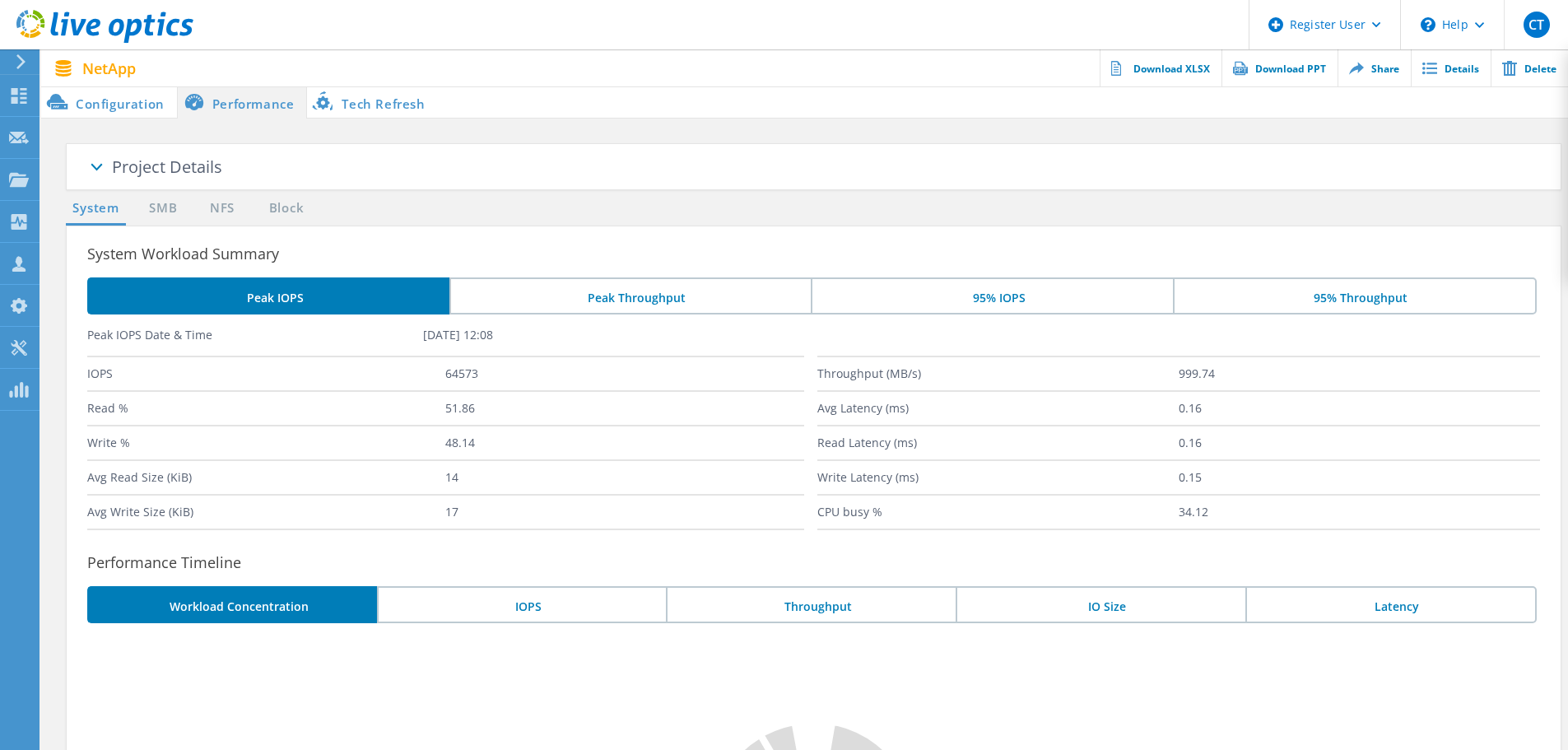
click at [386, 100] on li "Tech Refresh" at bounding box center [371, 102] width 130 height 33
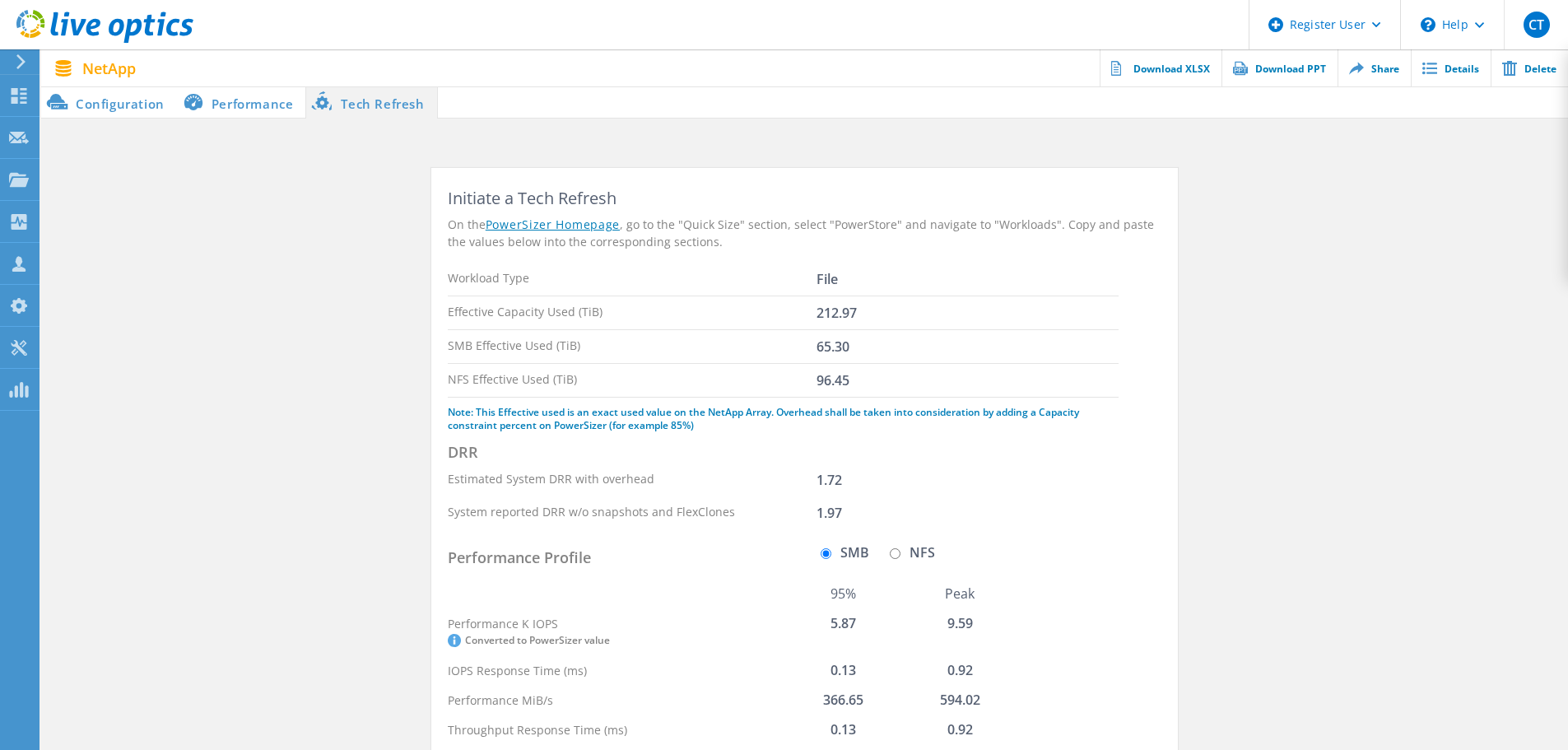
click at [99, 98] on li "Configuration" at bounding box center [109, 102] width 136 height 33
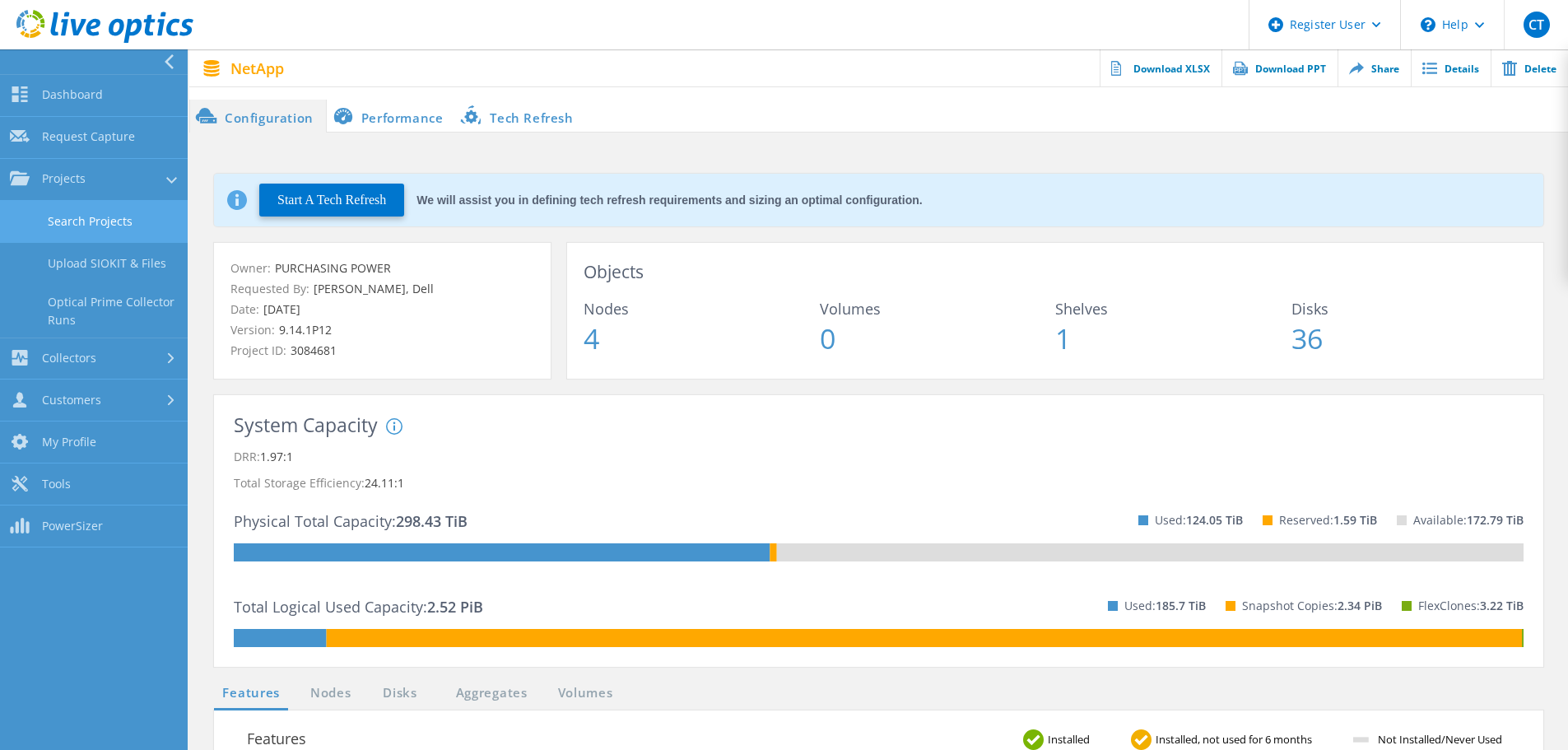
click at [96, 217] on link "Search Projects" at bounding box center [94, 222] width 187 height 42
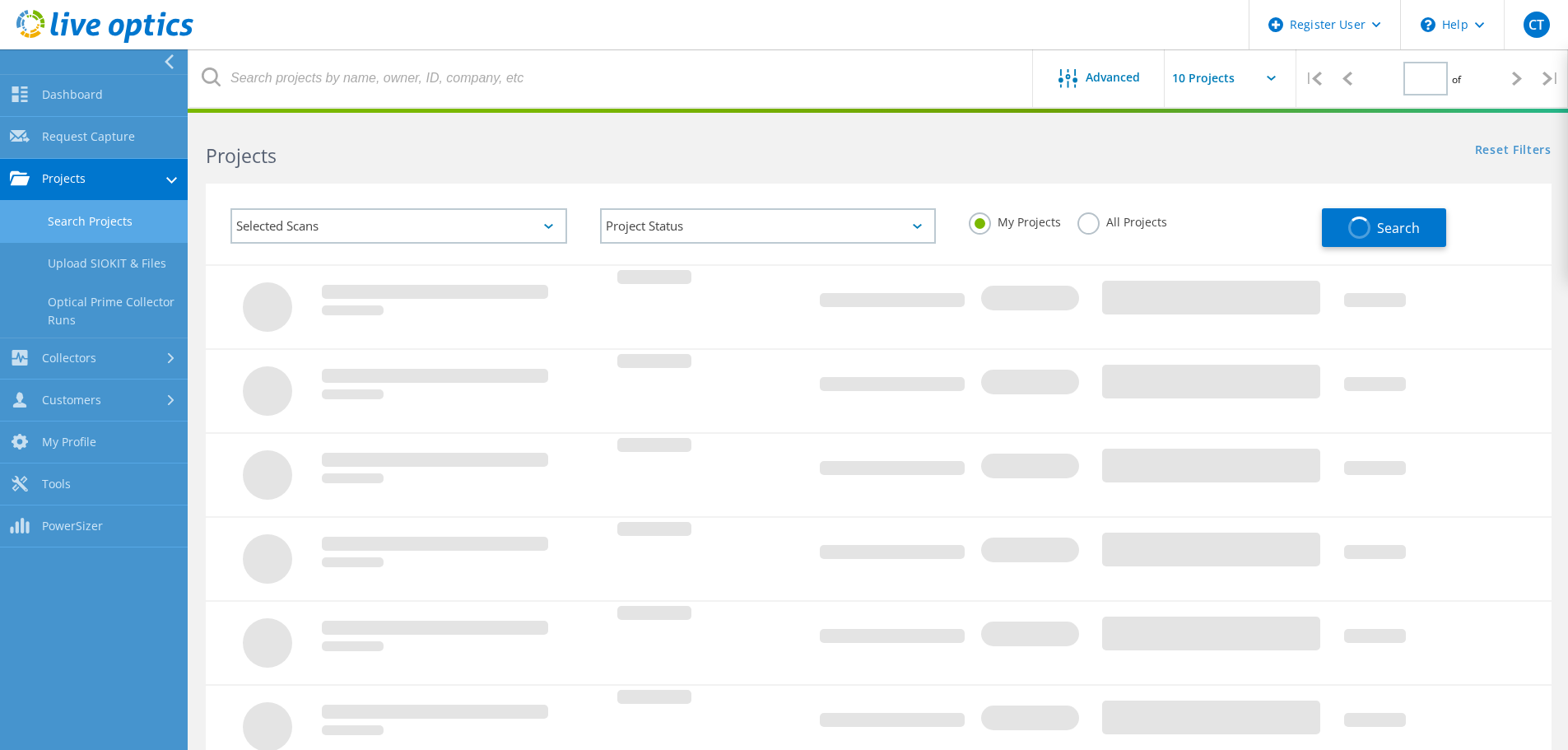
type input "1"
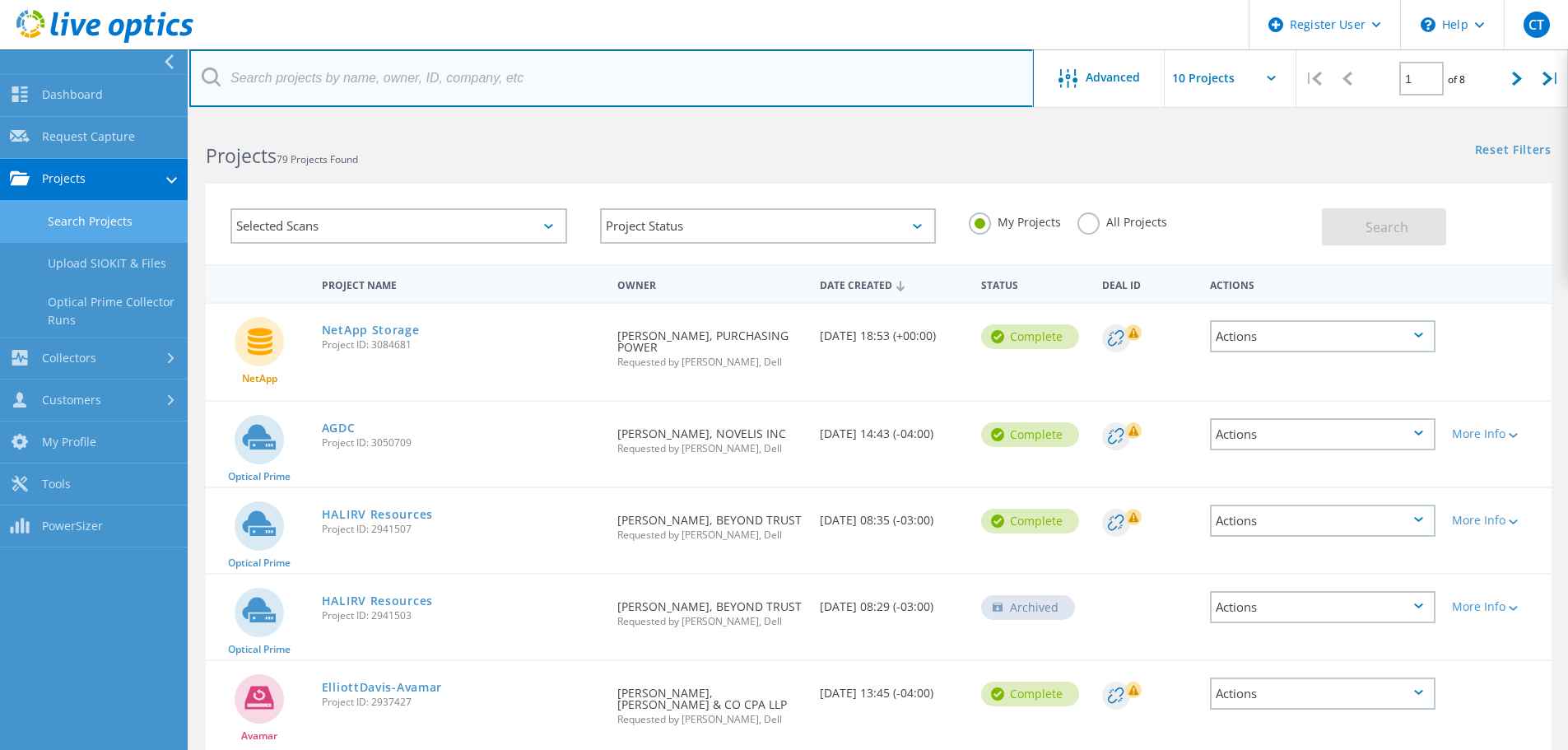
click at [507, 73] on input "text" at bounding box center [611, 78] width 844 height 57
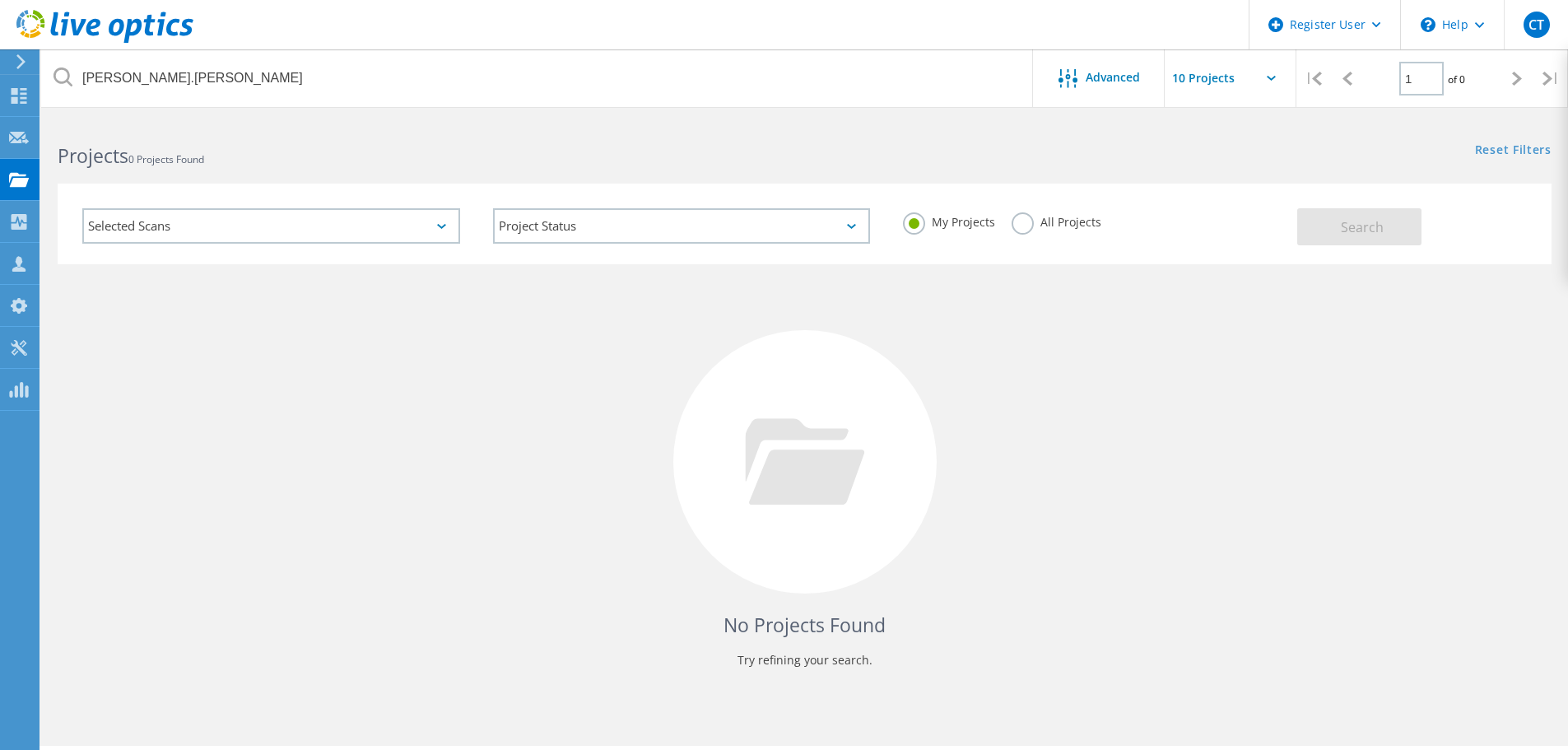
click at [1016, 226] on label "All Projects" at bounding box center [1056, 220] width 90 height 16
click at [0, 0] on input "All Projects" at bounding box center [0, 0] width 0 height 0
drag, startPoint x: 1293, startPoint y: 217, endPoint x: 1301, endPoint y: 218, distance: 8.1
click at [1294, 217] on div "My Projects All Projects" at bounding box center [1091, 222] width 410 height 61
click at [1338, 223] on button "Search" at bounding box center [1359, 226] width 124 height 37
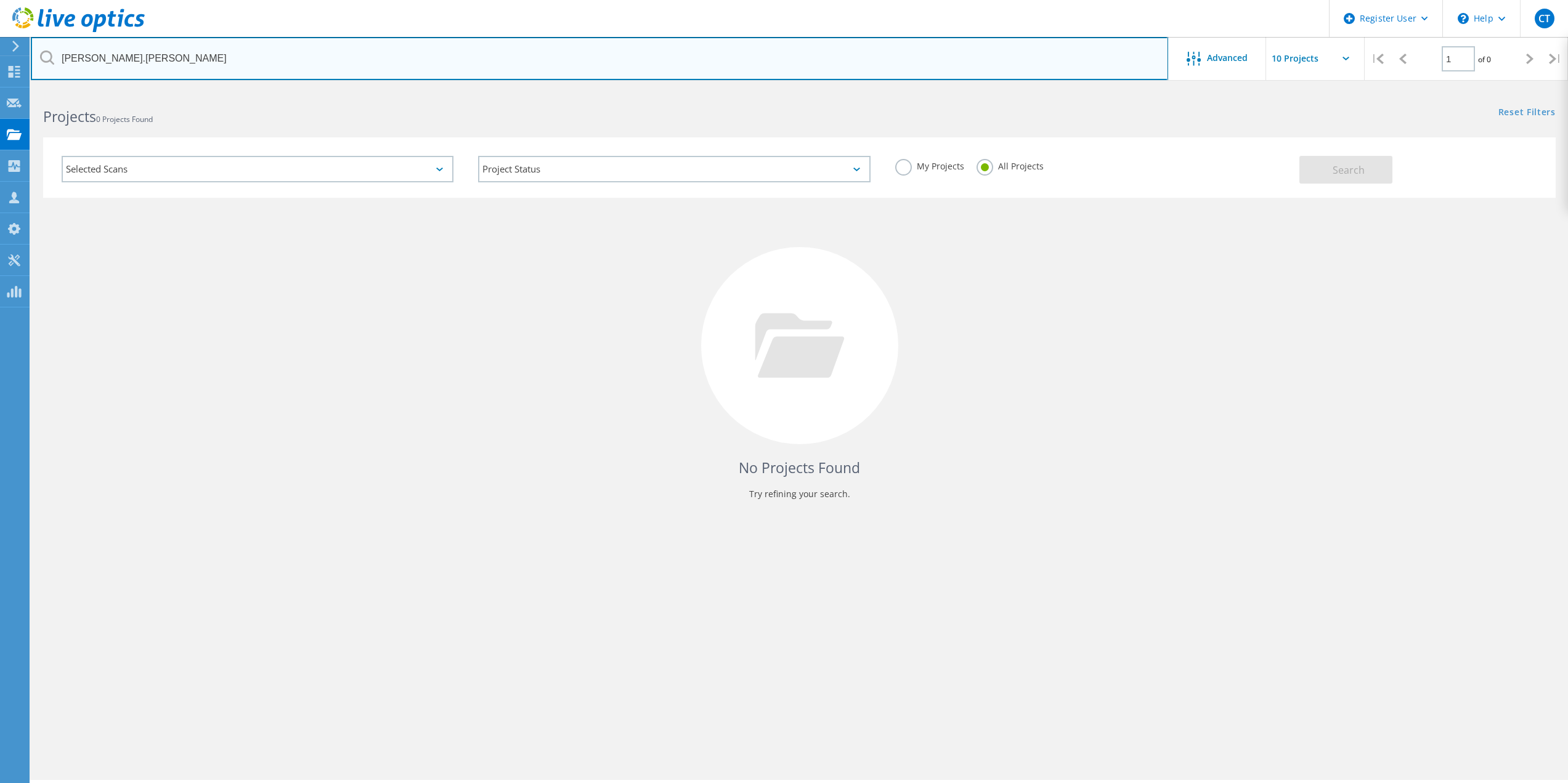
drag, startPoint x: 187, startPoint y: 57, endPoint x: 429, endPoint y: 156, distance: 261.5
click at [188, 57] on input "dominique.smith" at bounding box center [600, 58] width 1137 height 43
drag, startPoint x: 218, startPoint y: 58, endPoint x: 39, endPoint y: 48, distance: 179.3
click at [39, 48] on input "dominique.smith" at bounding box center [600, 58] width 1137 height 43
paste input "smith@purchasingpower.com"
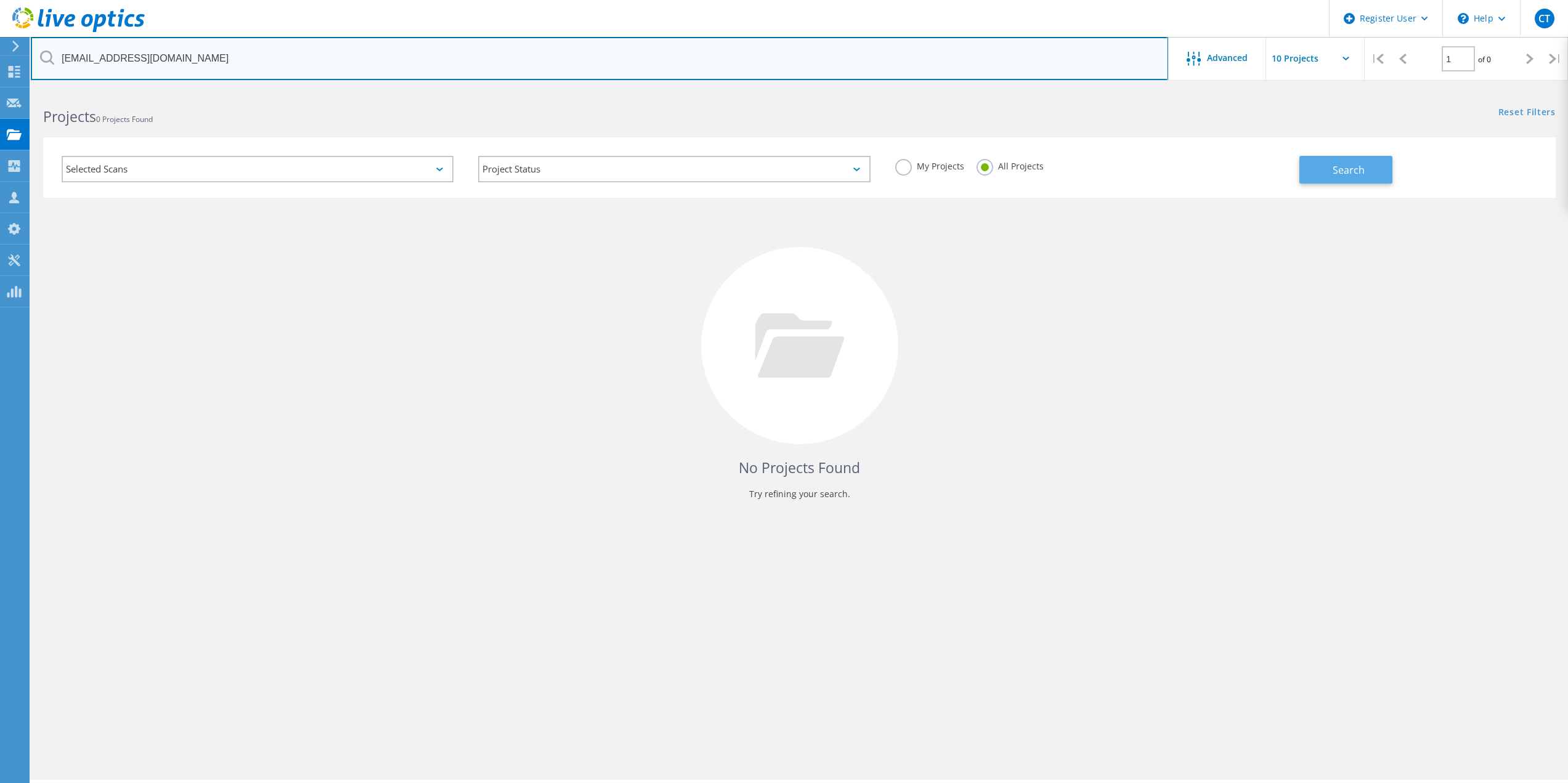
type input "[EMAIL_ADDRESS][DOMAIN_NAME]"
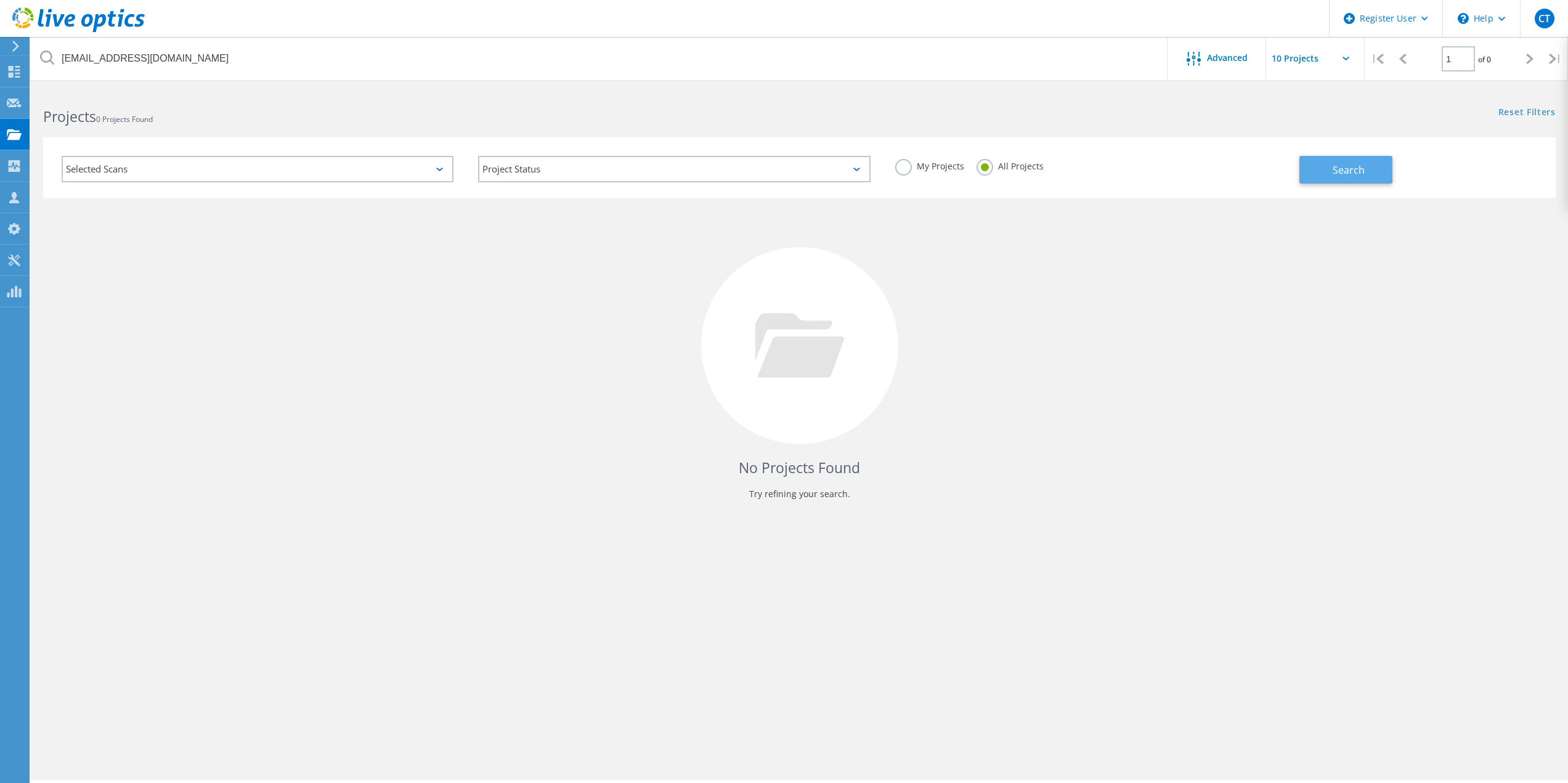
click at [1183, 181] on button "Search" at bounding box center [1346, 170] width 93 height 28
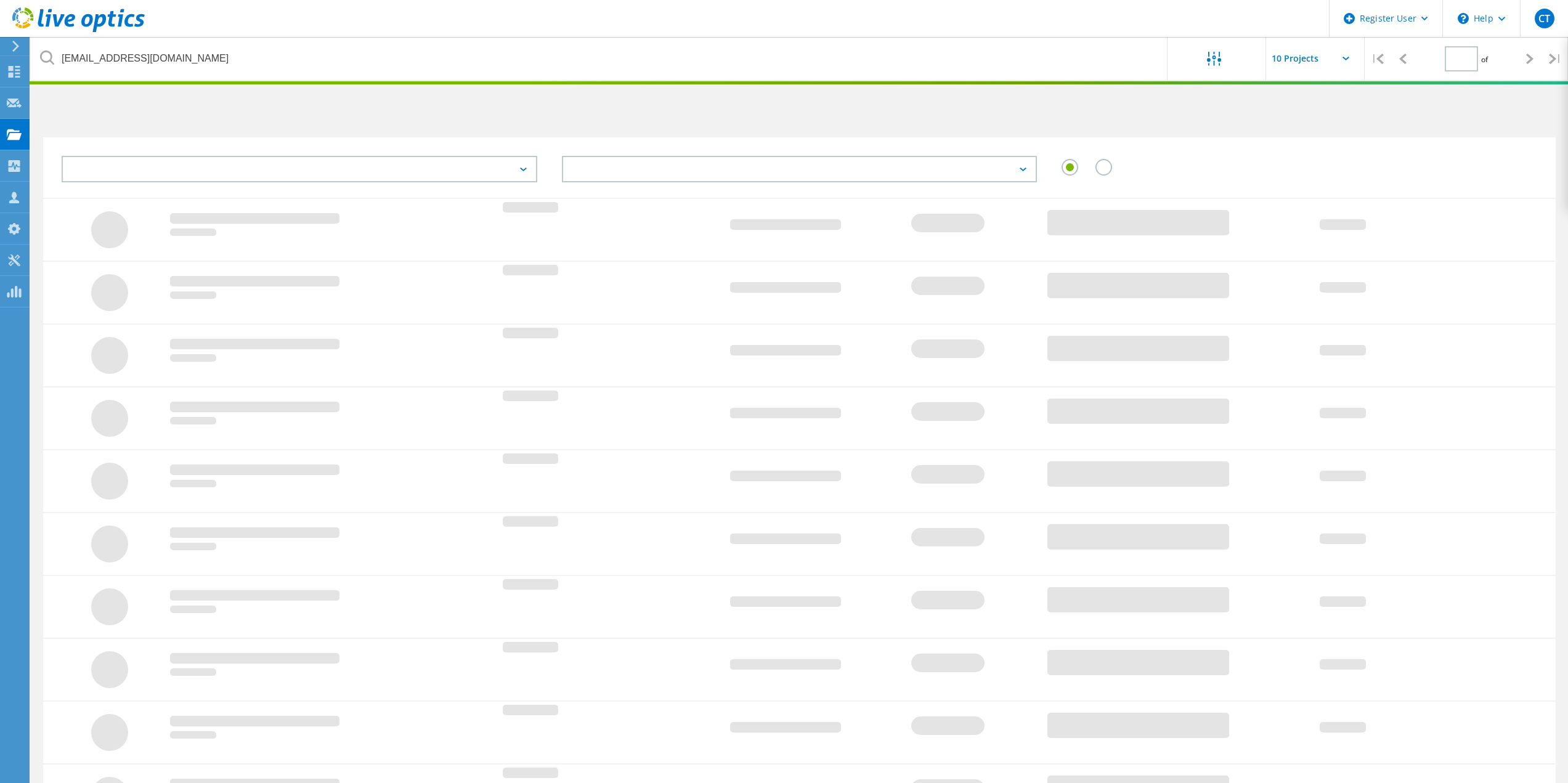
type input "1"
